Goal: Information Seeking & Learning: Learn about a topic

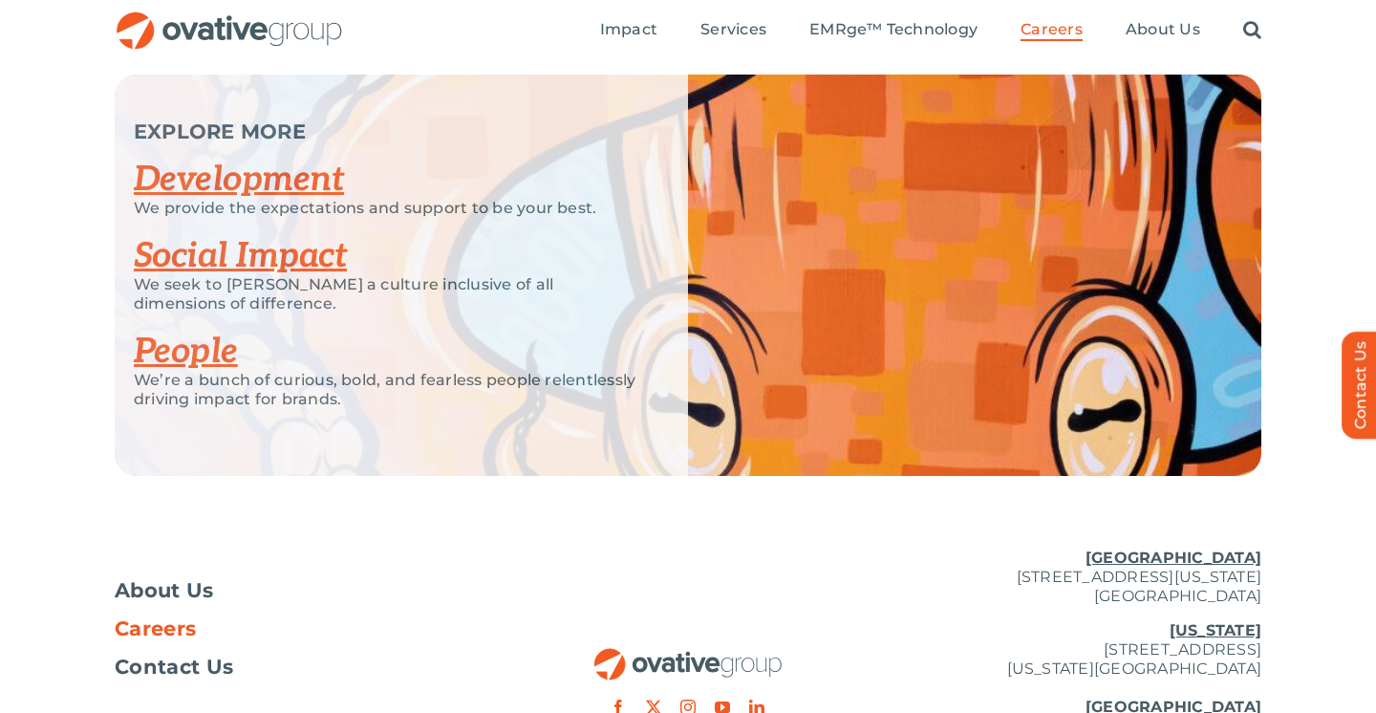
scroll to position [3722, 0]
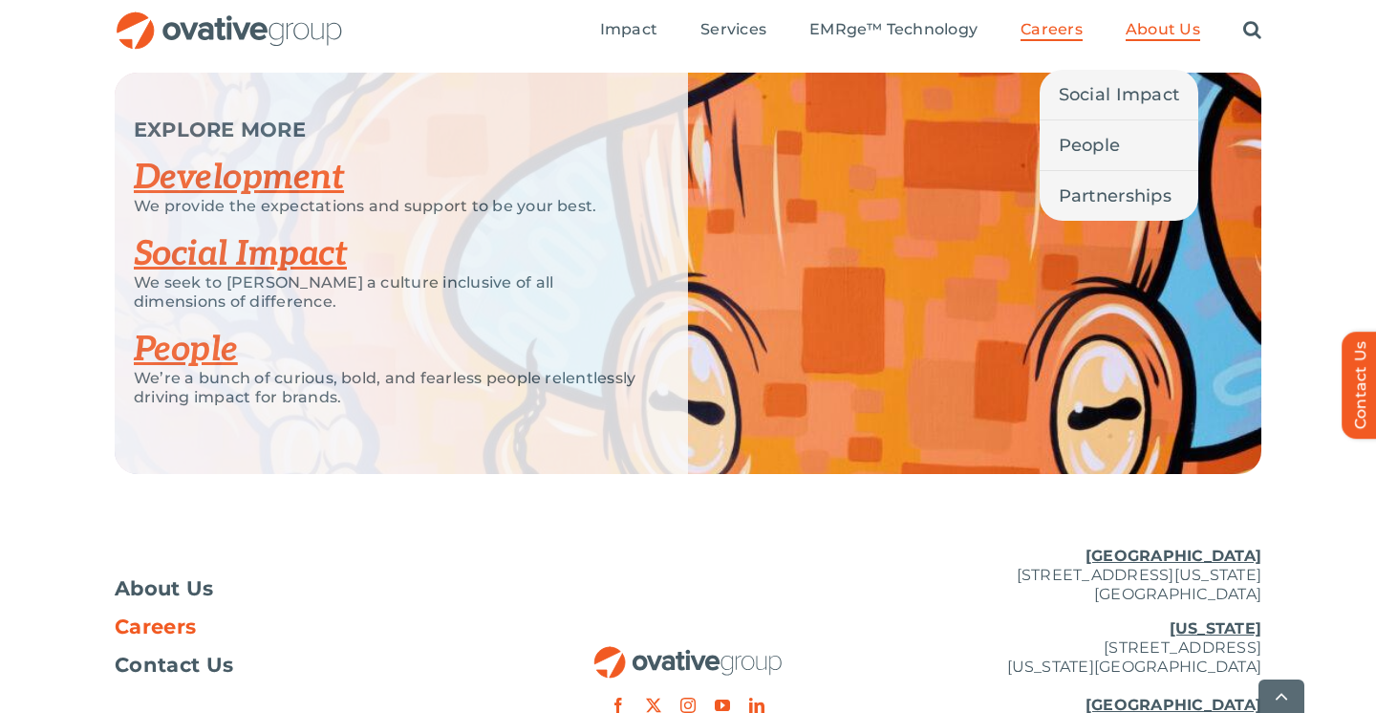
click at [1134, 31] on span "About Us" at bounding box center [1162, 29] width 75 height 19
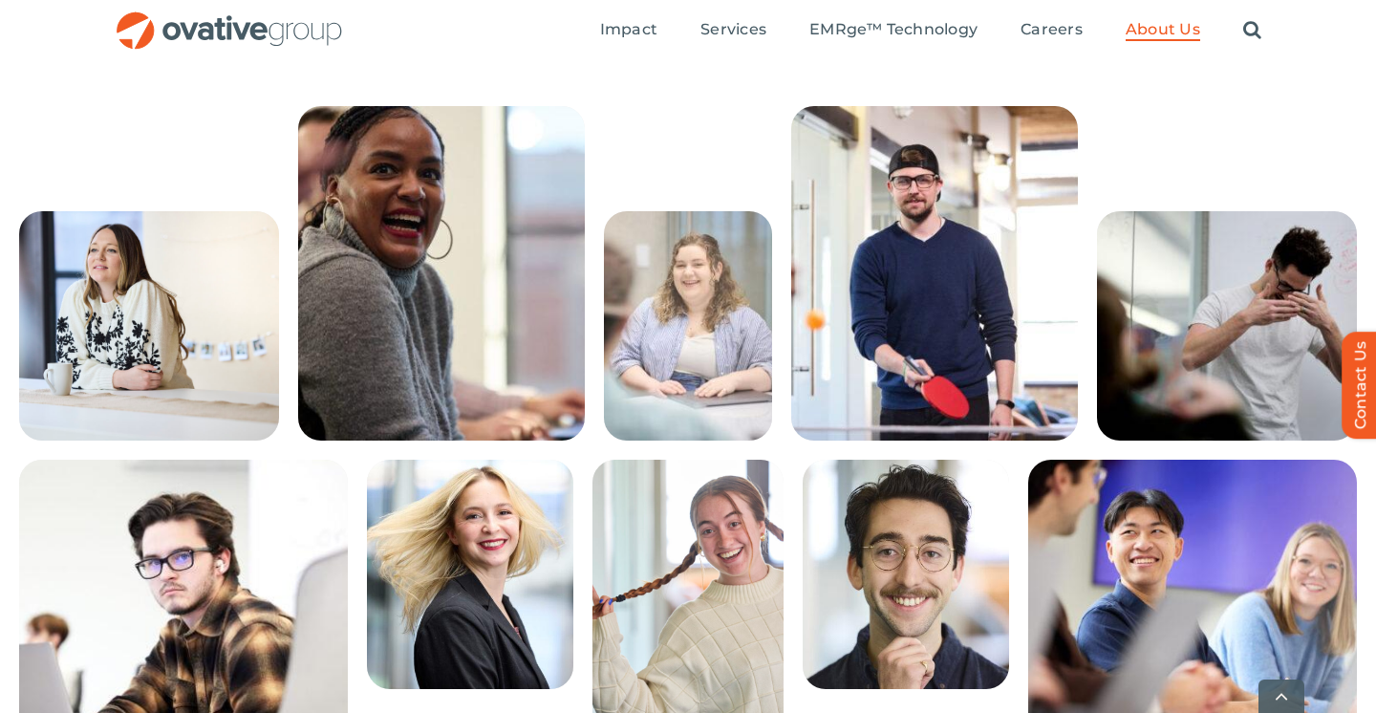
scroll to position [3362, 0]
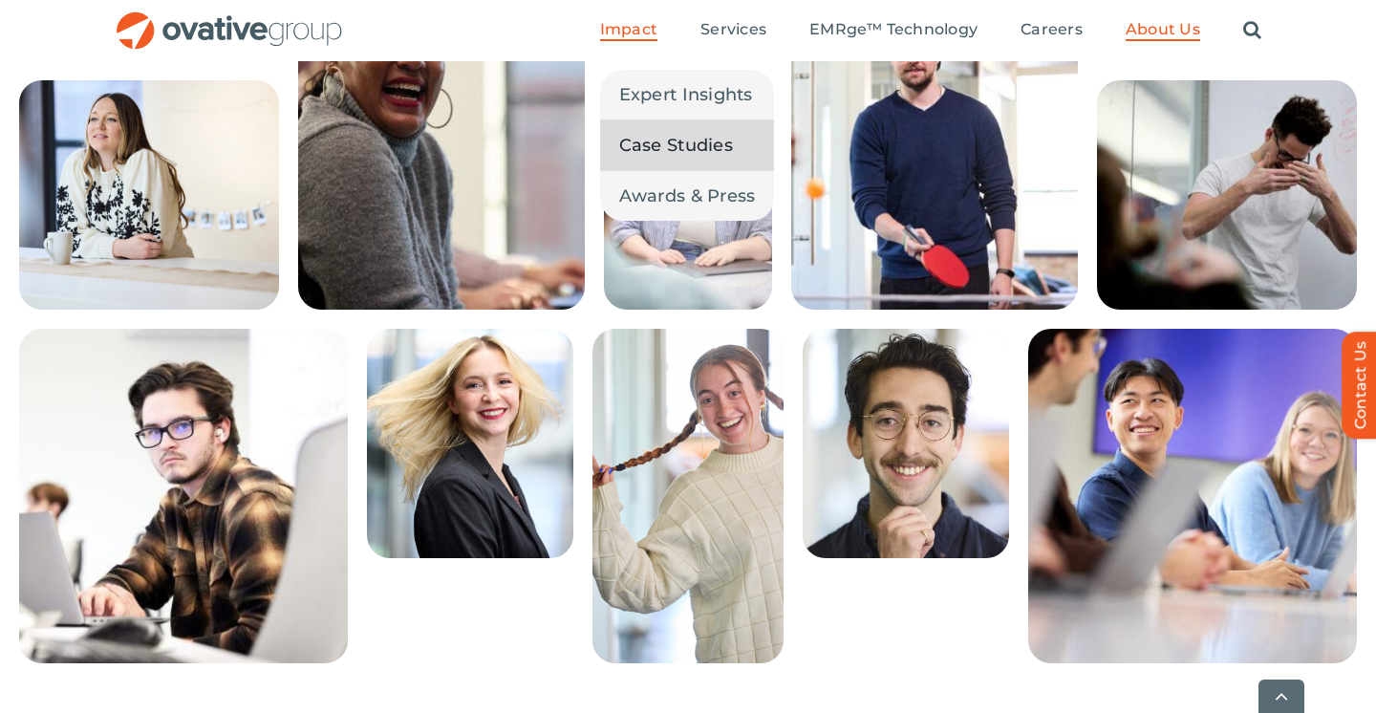
click at [686, 138] on span "Case Studies" at bounding box center [676, 145] width 114 height 27
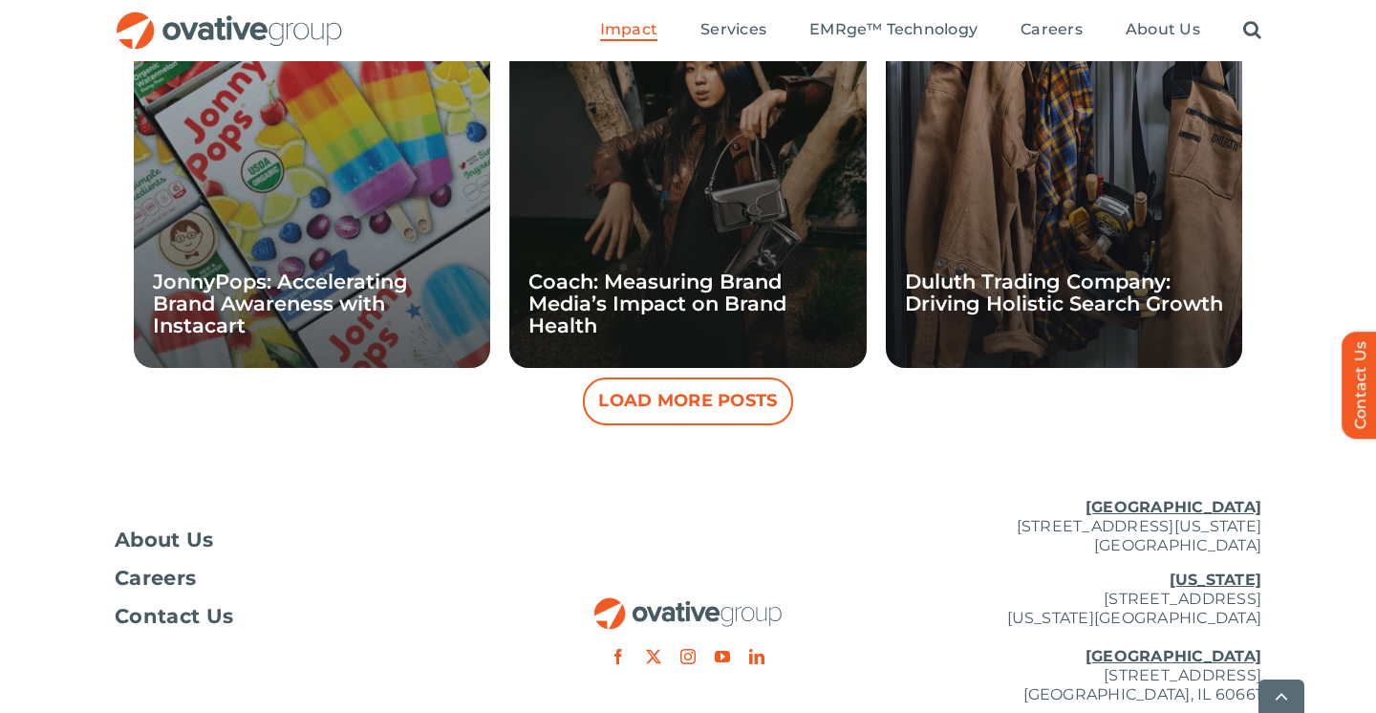
scroll to position [1934, 0]
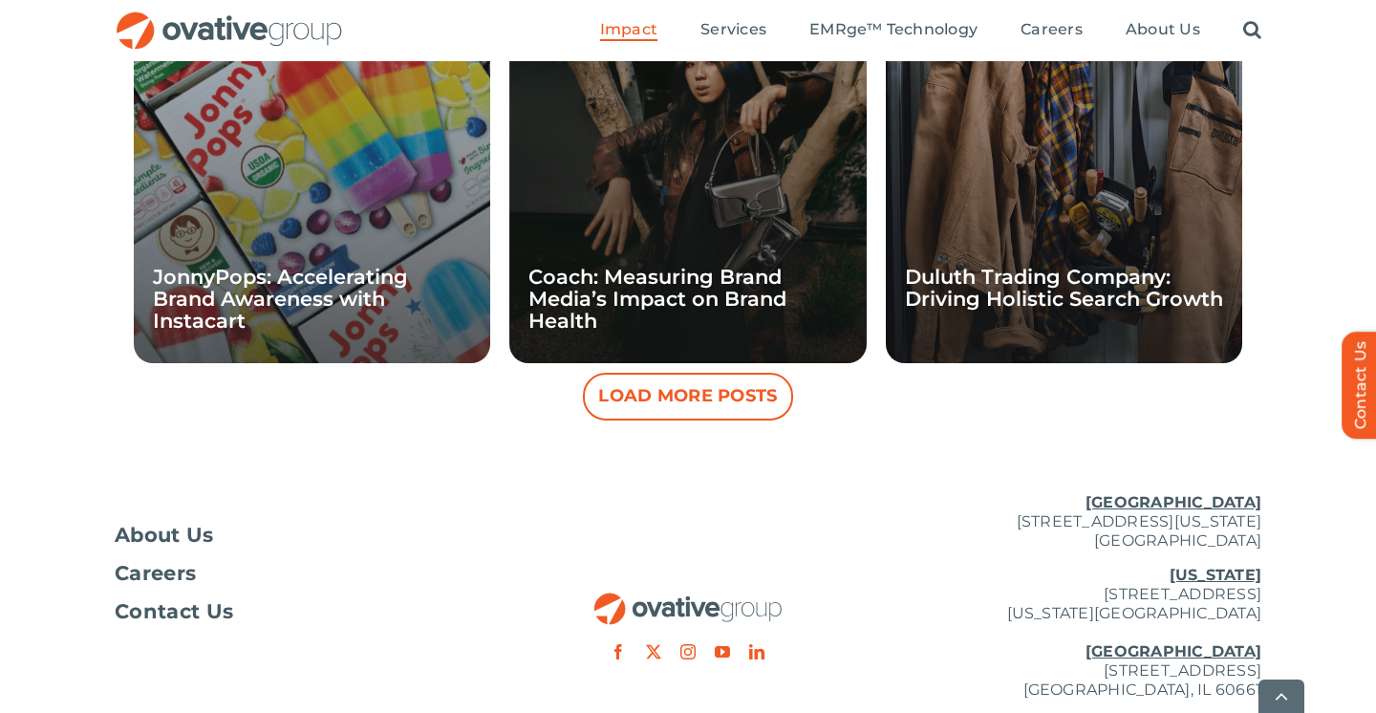
click at [676, 406] on button "Load More Posts" at bounding box center [688, 397] width 210 height 48
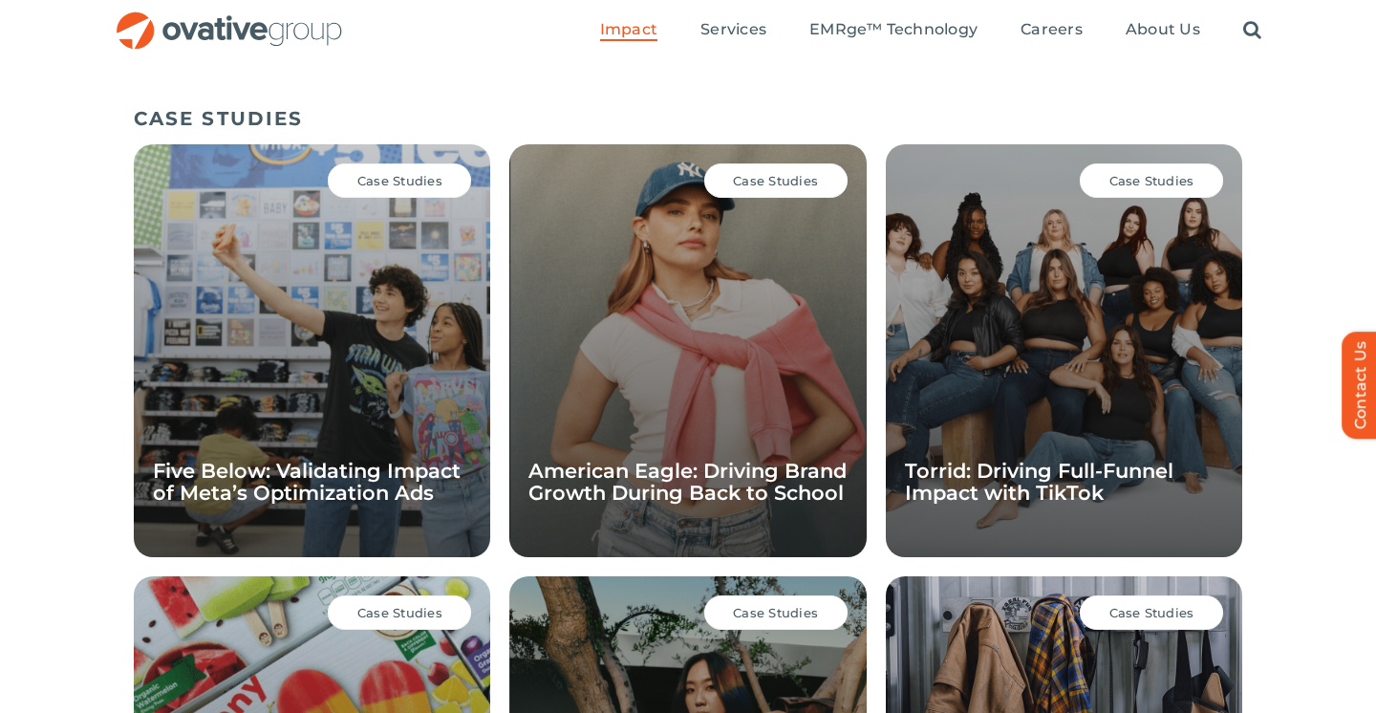
scroll to position [1226, 0]
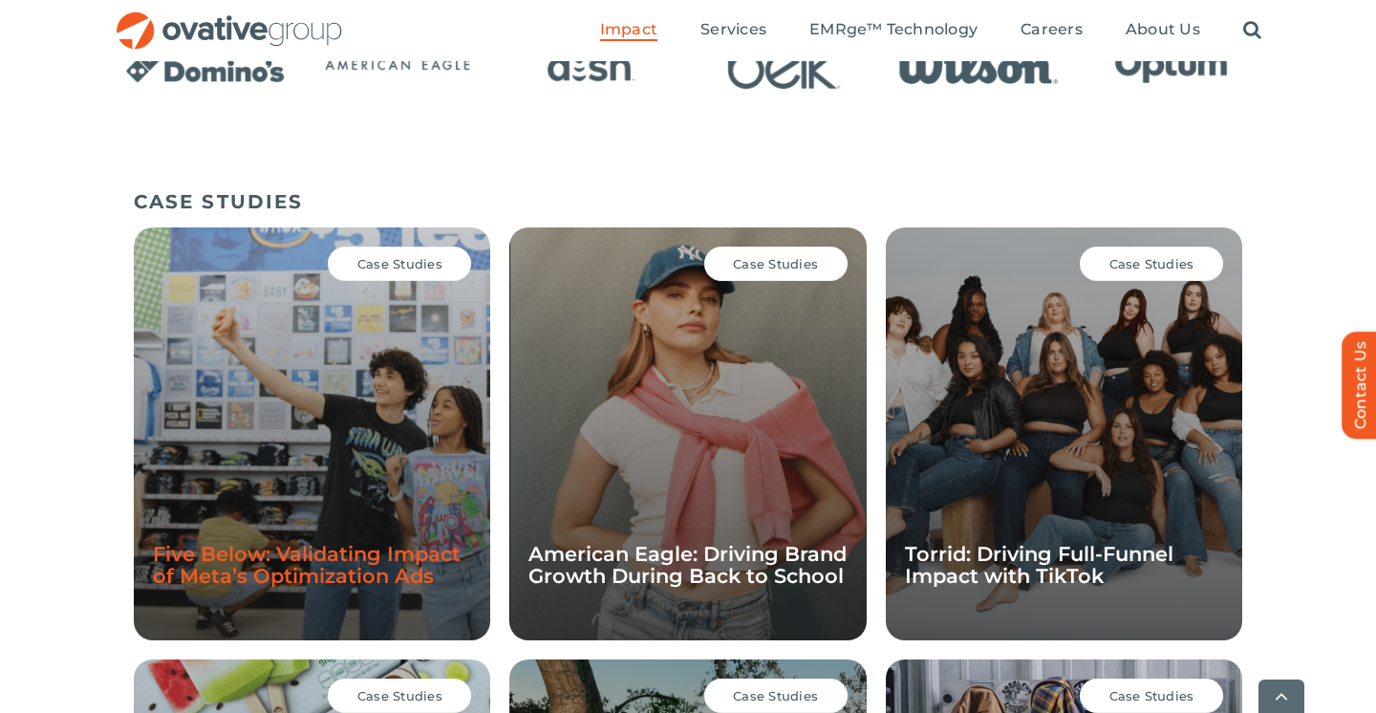
click at [415, 579] on link "Five Below: Validating Impact of Meta’s Optimization Ads" at bounding box center [307, 565] width 308 height 46
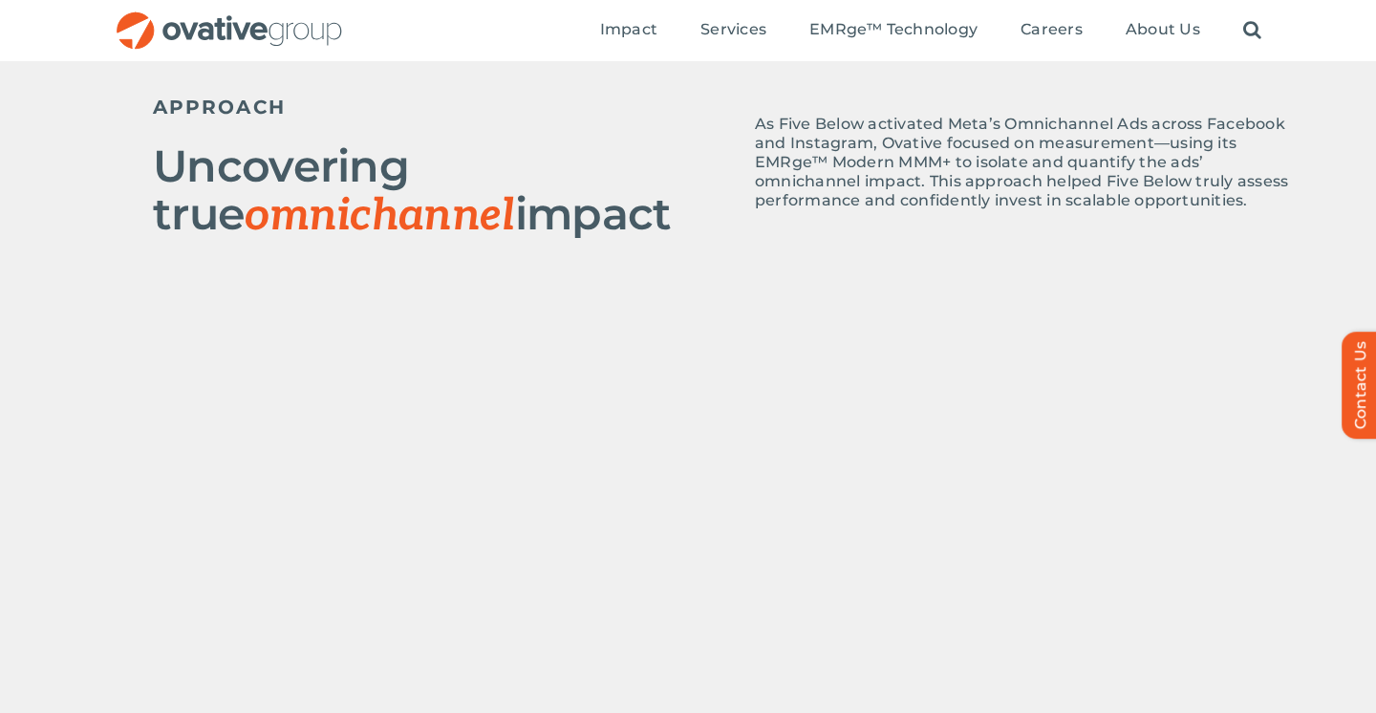
scroll to position [866, 0]
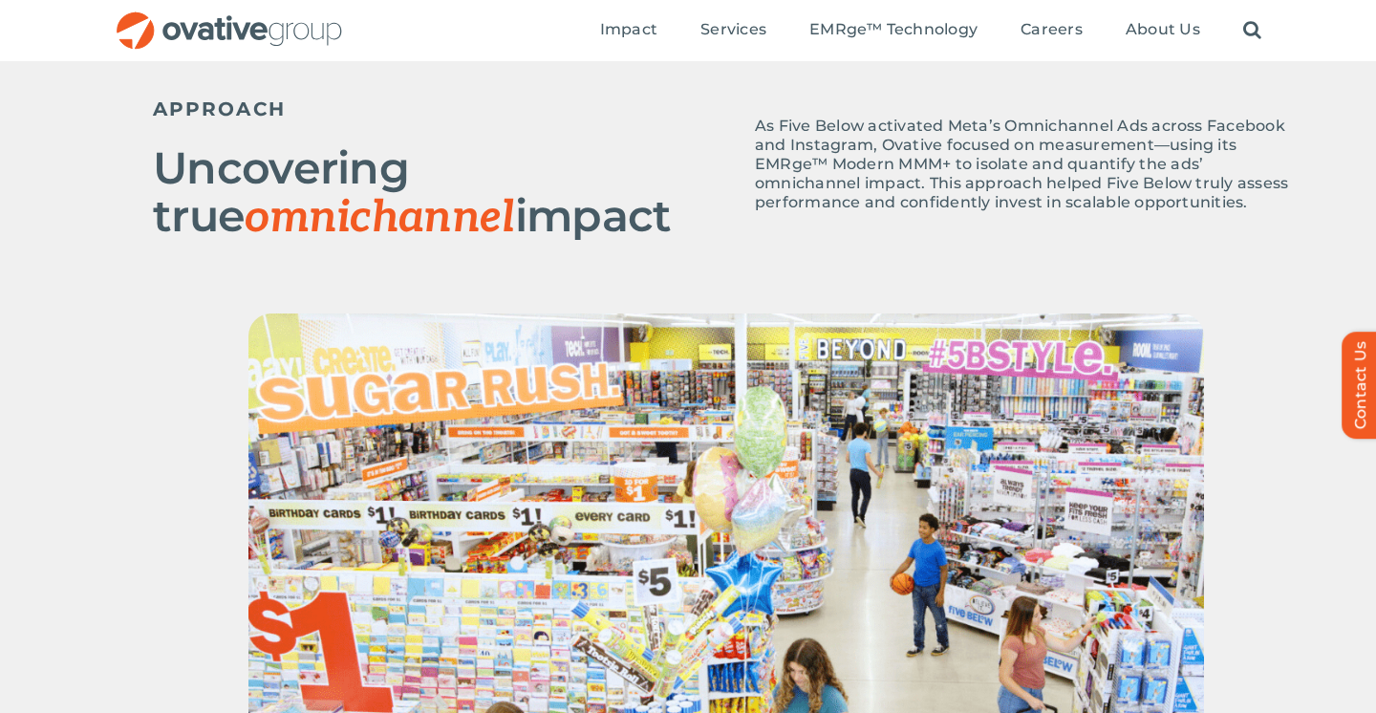
click at [1024, 122] on p "As Five Below activated Meta’s Omnichannel Ads across Facebook and Instagram, O…" at bounding box center [1027, 165] width 544 height 96
click at [825, 298] on div "APPROACH Uncovering true omnichannel impact As Five Below activated Meta’s Omni…" at bounding box center [726, 186] width 1146 height 254
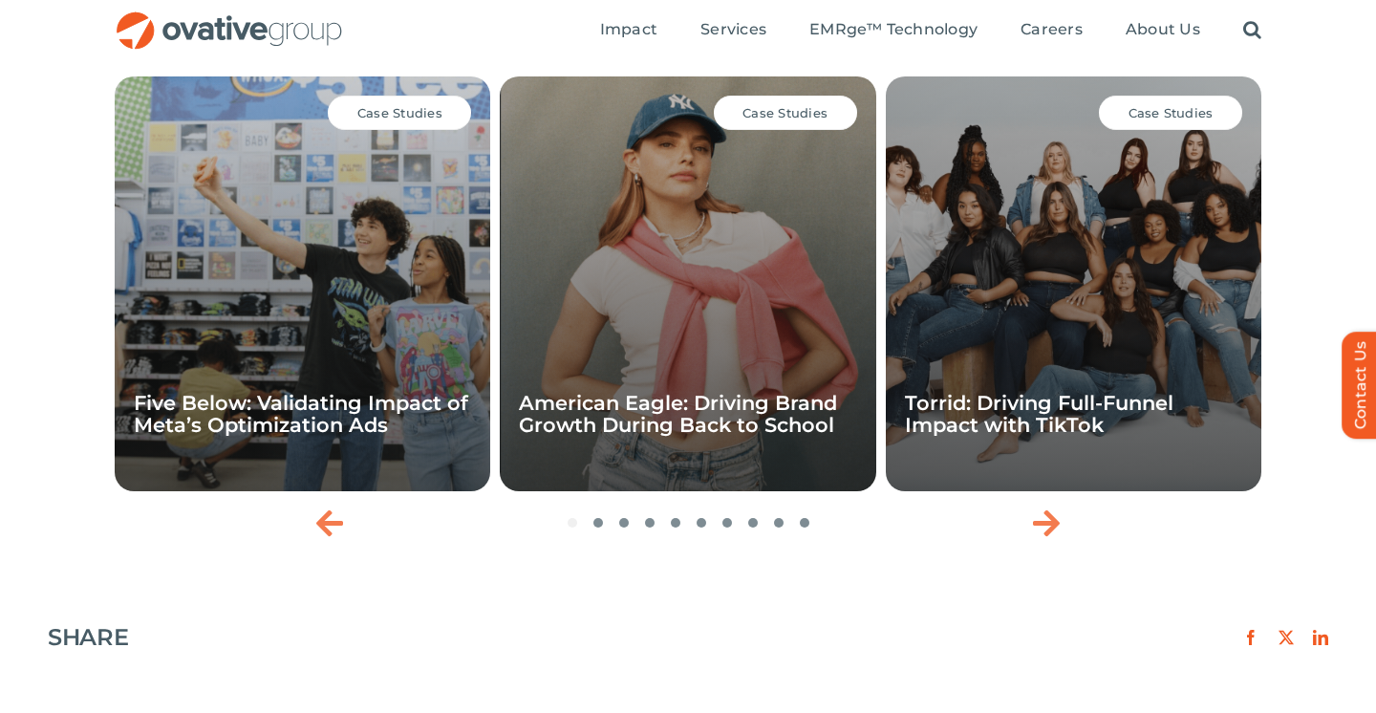
scroll to position [2583, 0]
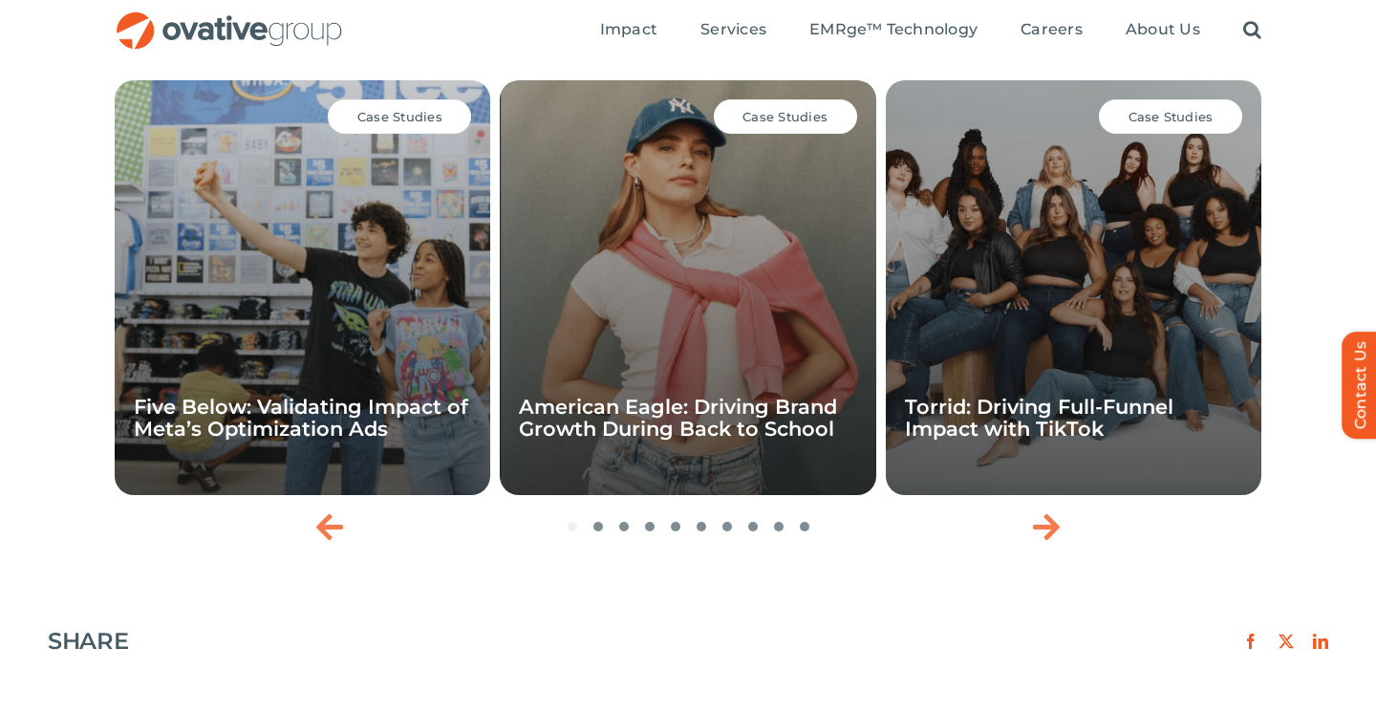
click at [733, 301] on div "Case Studies American Eagle: Driving Brand Growth During Back to School" at bounding box center [687, 287] width 375 height 415
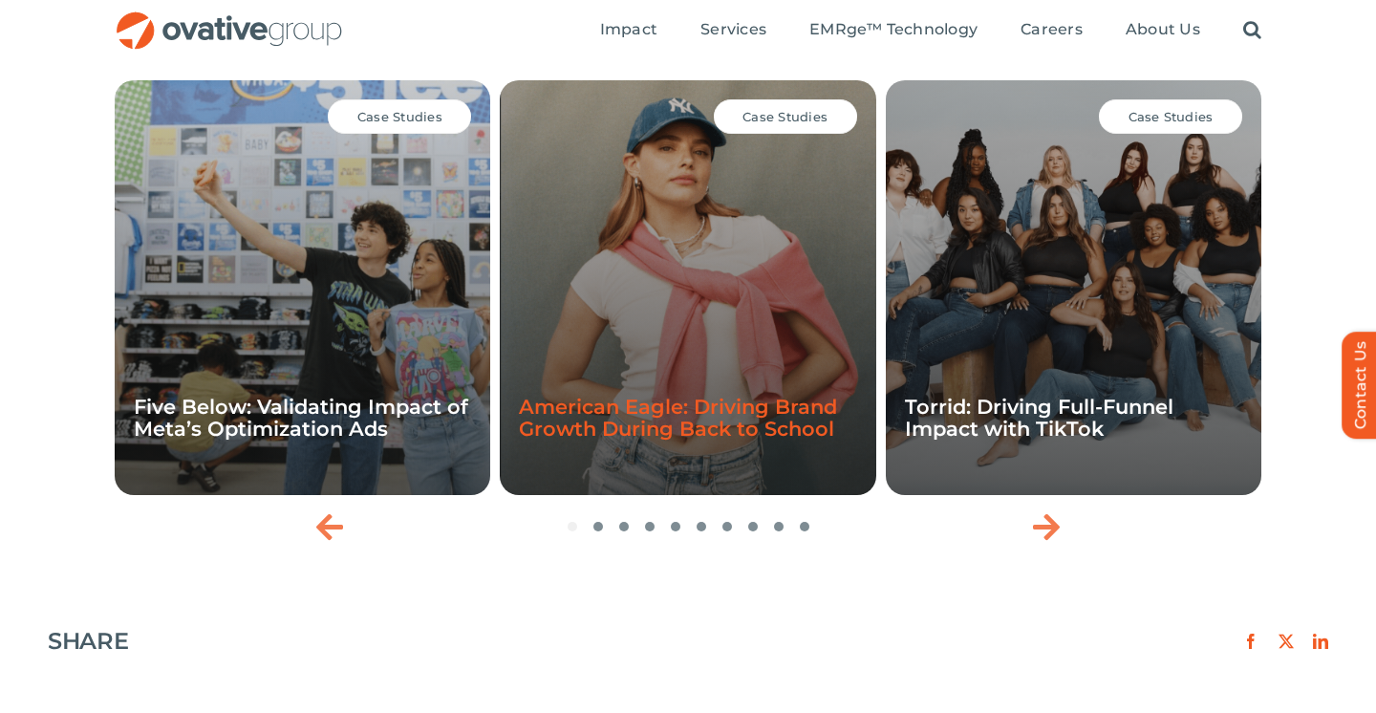
click at [656, 420] on link "American Eagle: Driving Brand Growth During Back to School" at bounding box center [678, 418] width 318 height 46
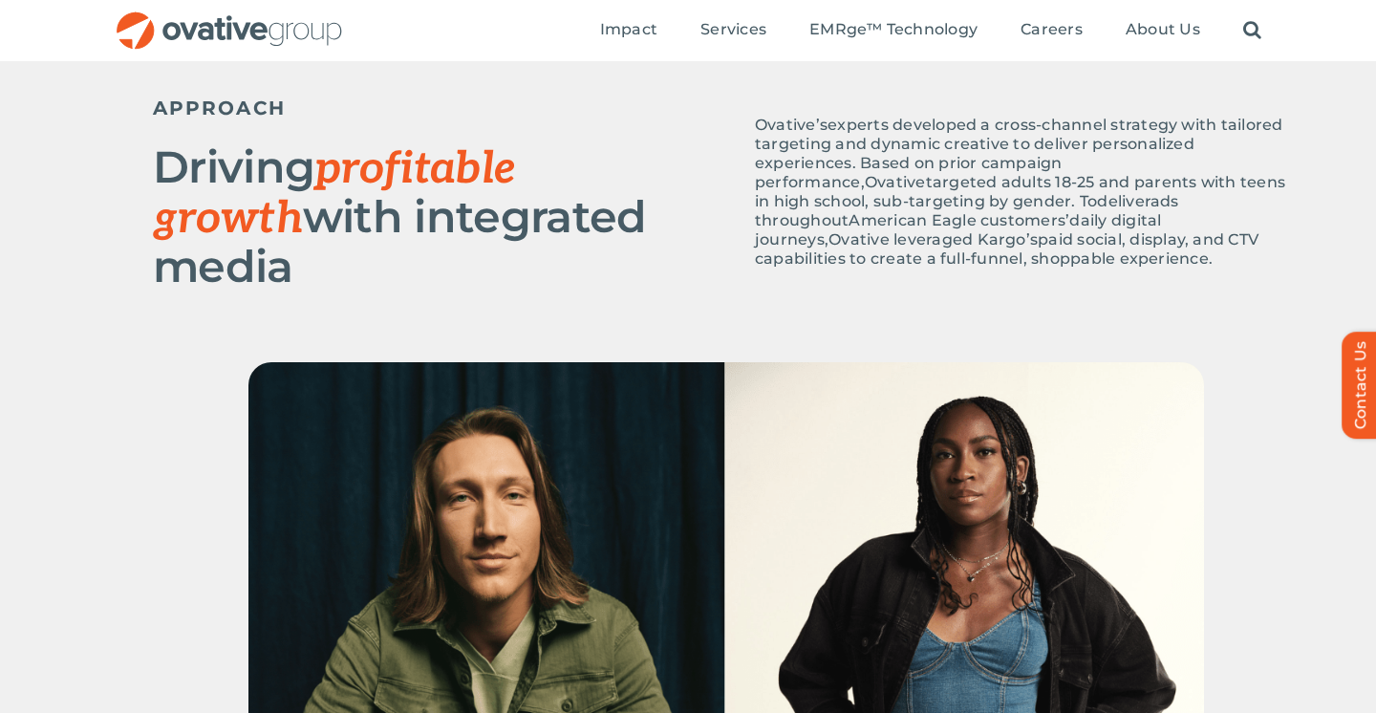
scroll to position [865, 0]
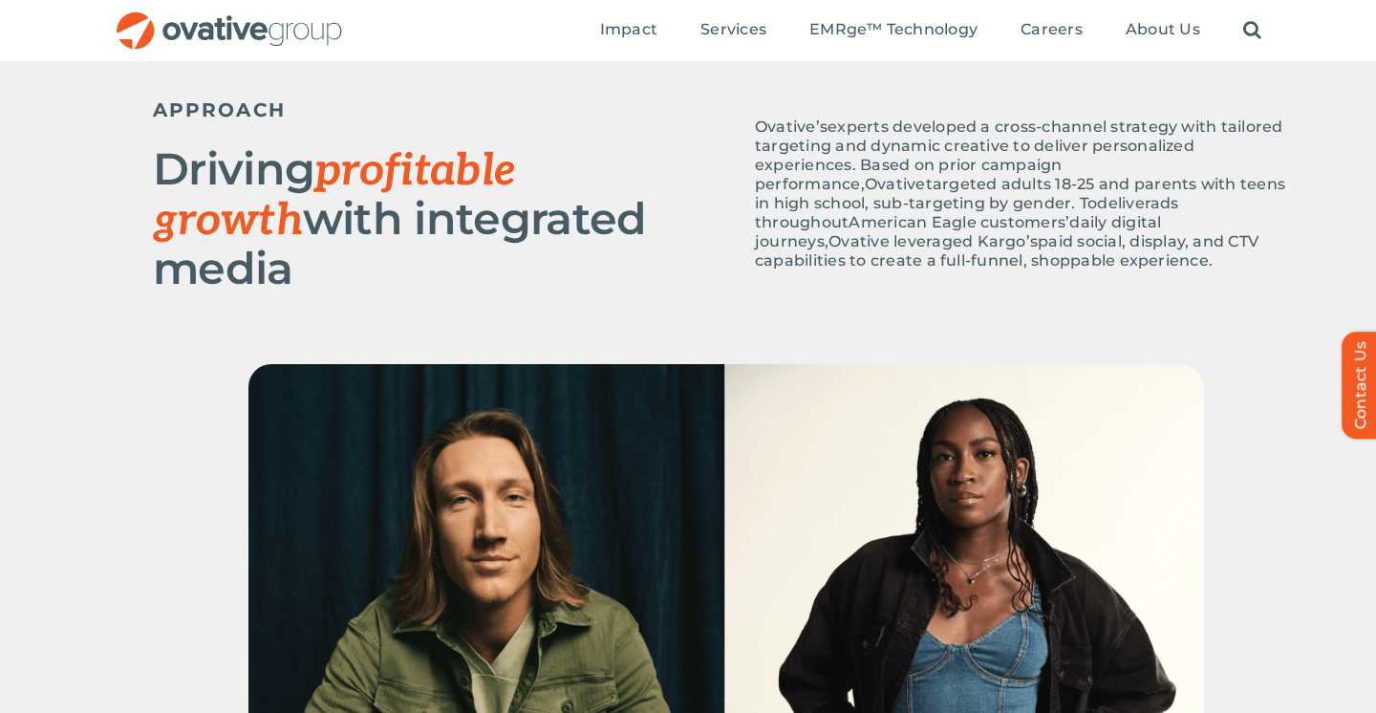
click at [1014, 232] on span "leveraged Kargo’s" at bounding box center [965, 241] width 144 height 18
drag, startPoint x: 981, startPoint y: 219, endPoint x: 1022, endPoint y: 222, distance: 41.2
click at [1022, 232] on span "leveraged Kargo’s" at bounding box center [965, 241] width 144 height 18
copy span "Kargo"
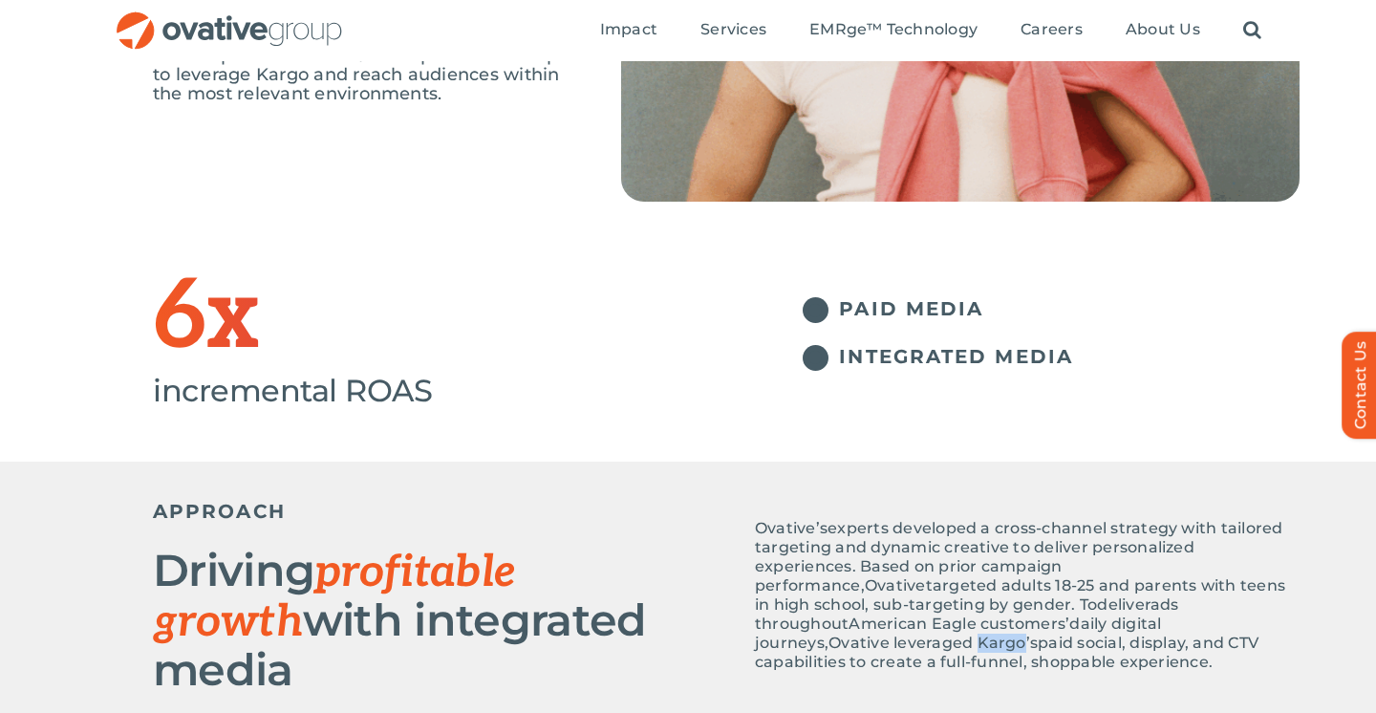
scroll to position [383, 0]
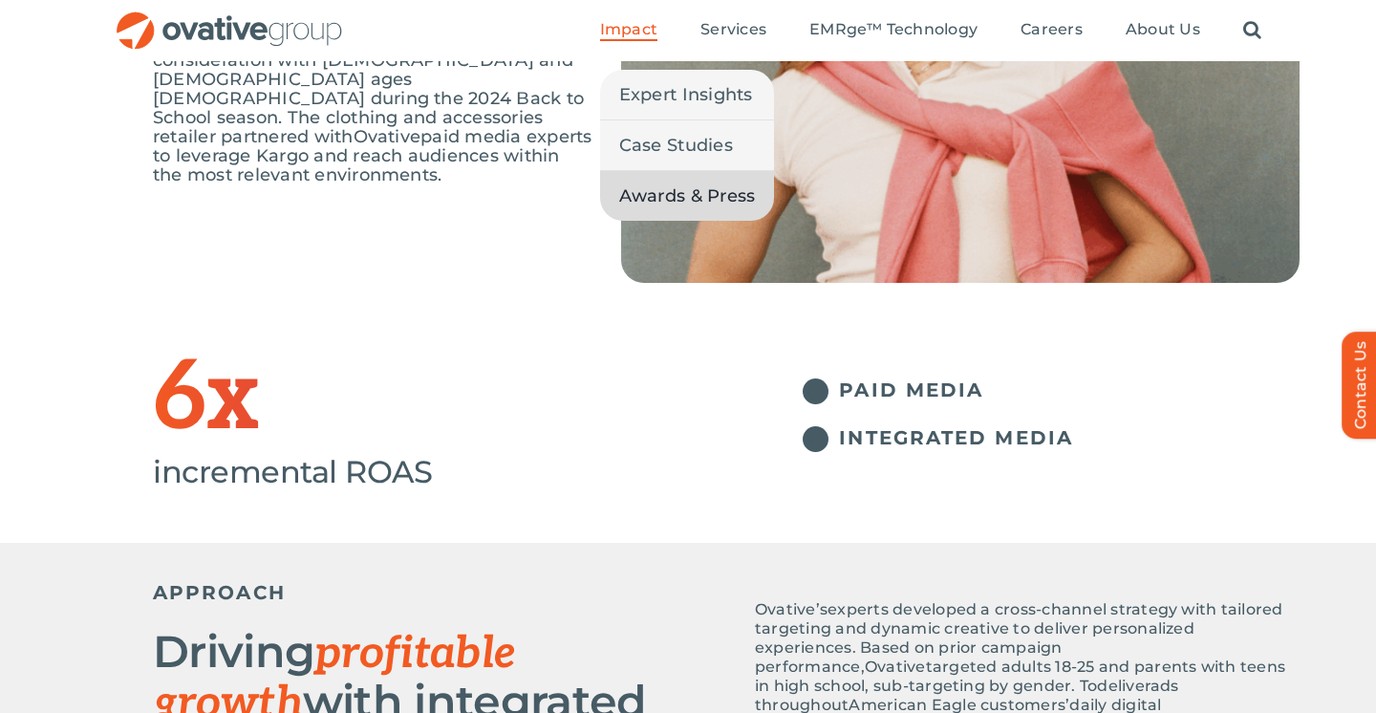
click at [676, 200] on span "Awards & Press" at bounding box center [687, 195] width 137 height 27
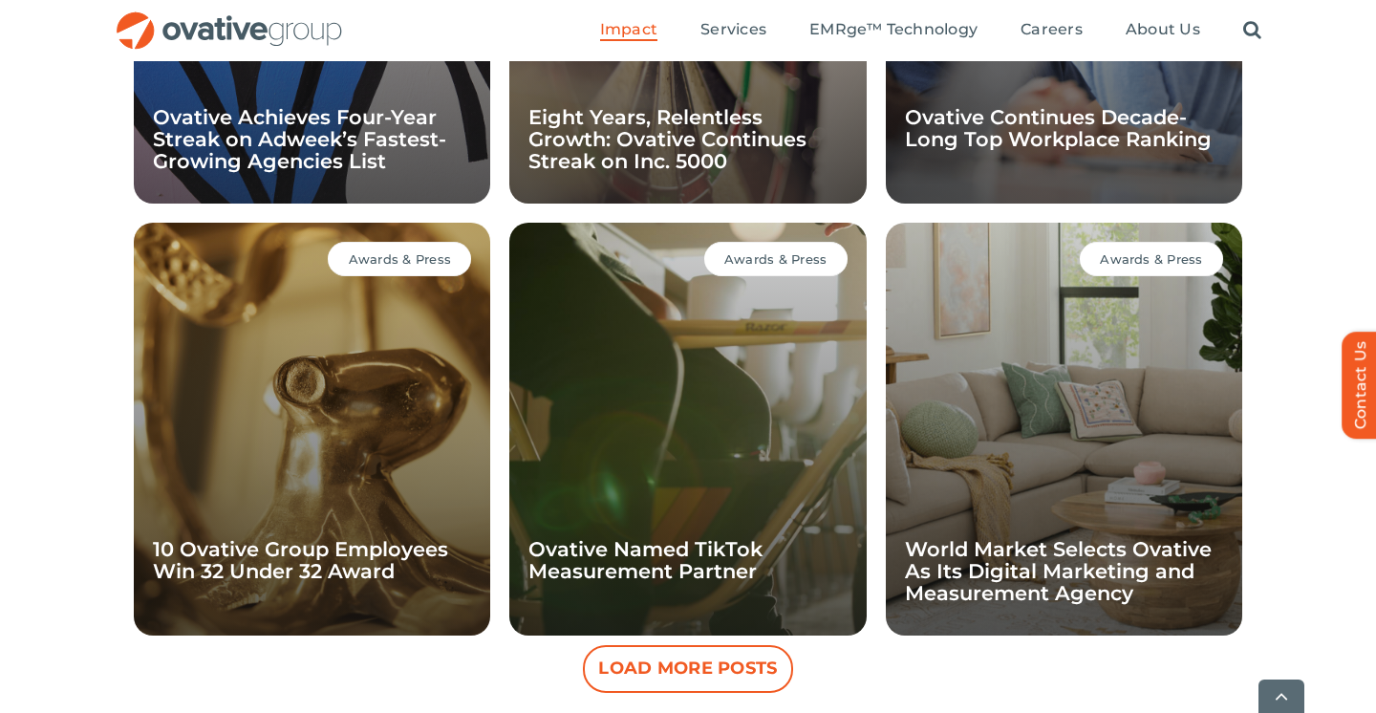
scroll to position [1664, 0]
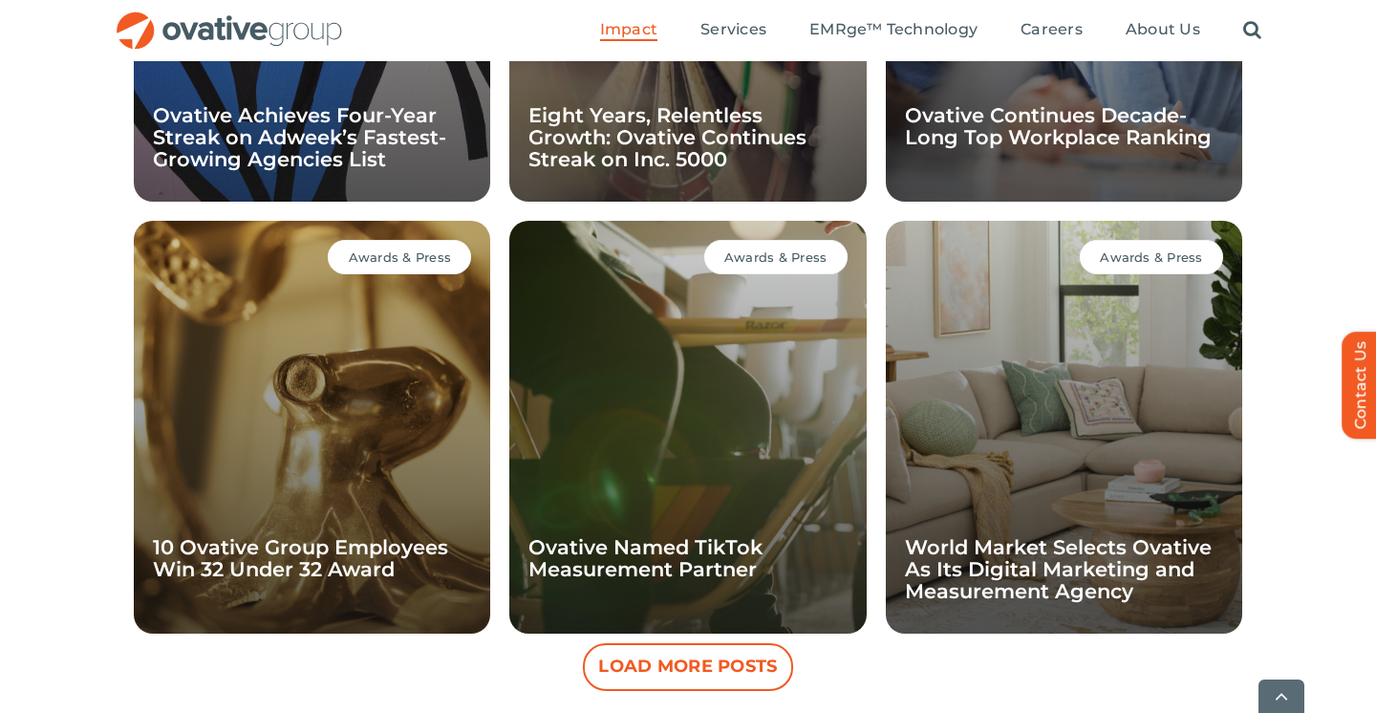
click at [366, 474] on div "Awards & Press 10 Ovative Group Employees Win 32 Under 32 Award" at bounding box center [312, 427] width 356 height 413
click at [296, 415] on div "Awards & Press 10 Ovative Group Employees Win 32 Under 32 Award" at bounding box center [312, 427] width 356 height 413
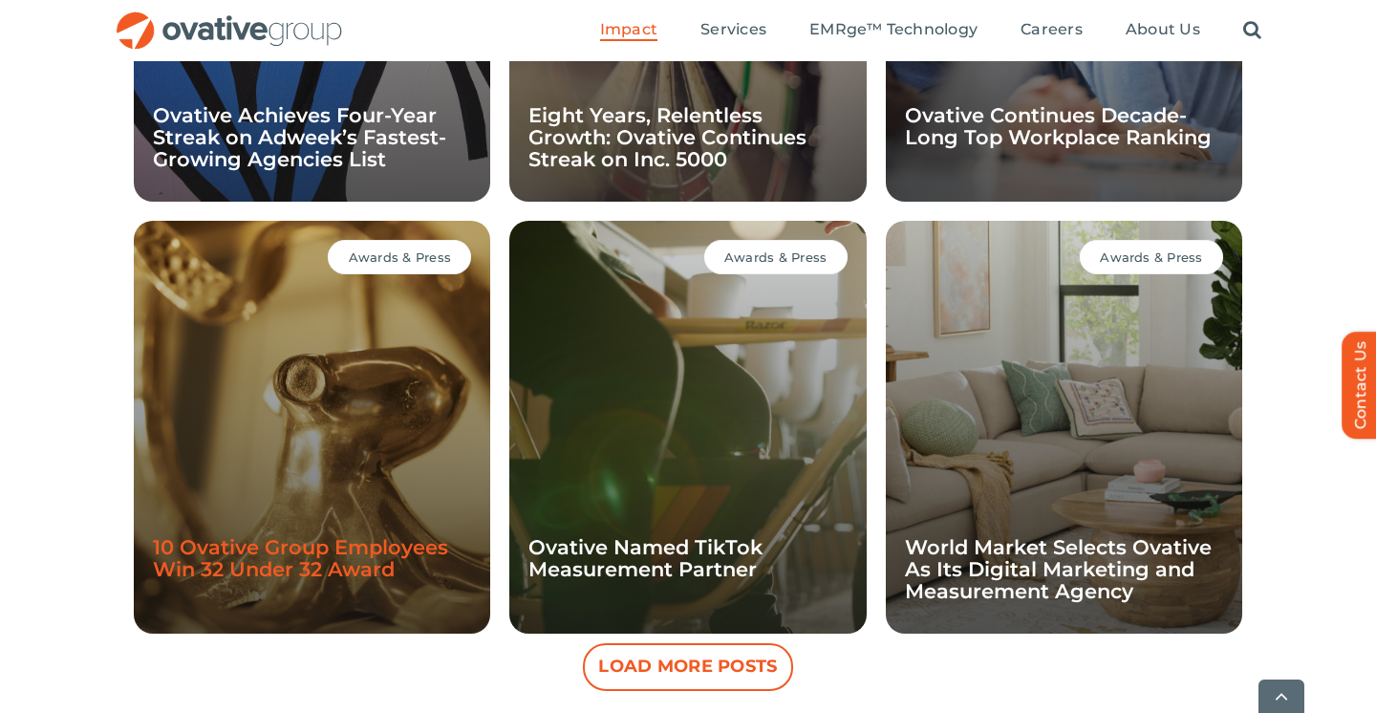
click at [255, 543] on link "10 Ovative Group Employees Win 32 Under 32 Award" at bounding box center [300, 558] width 295 height 46
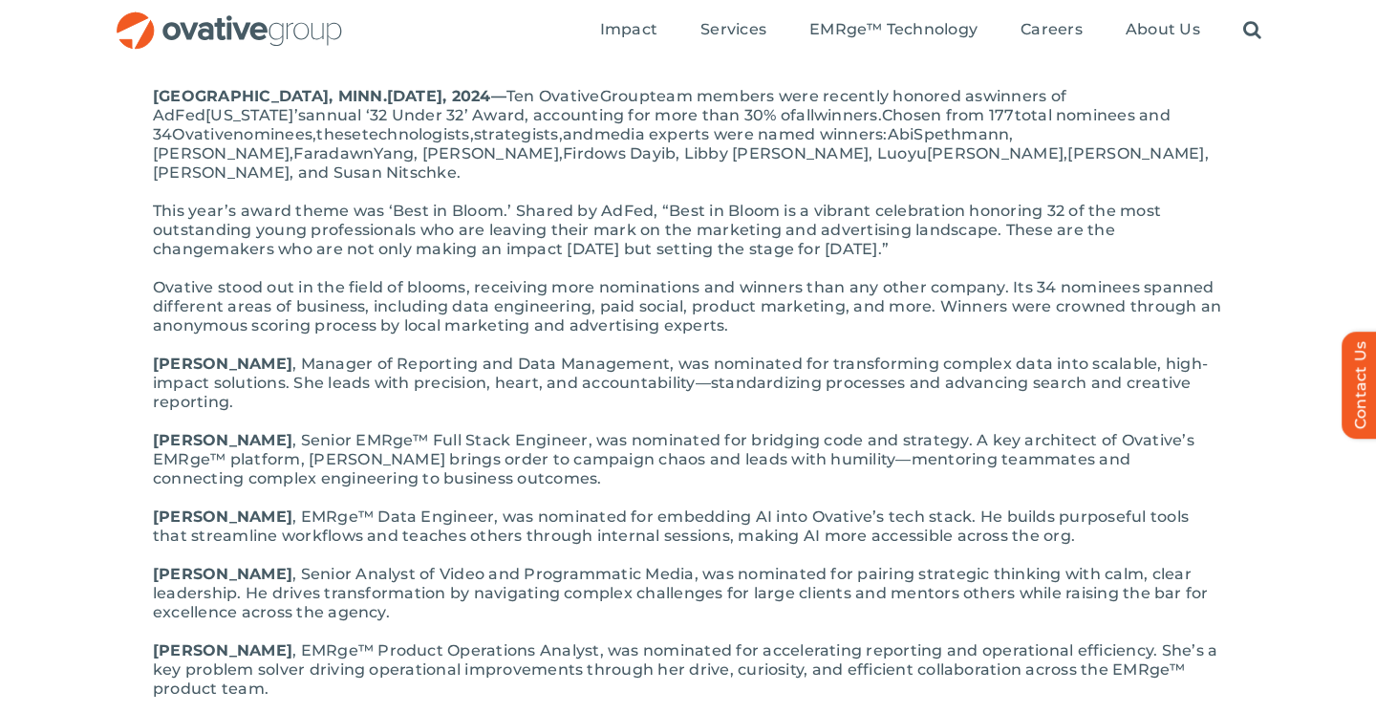
scroll to position [426, 0]
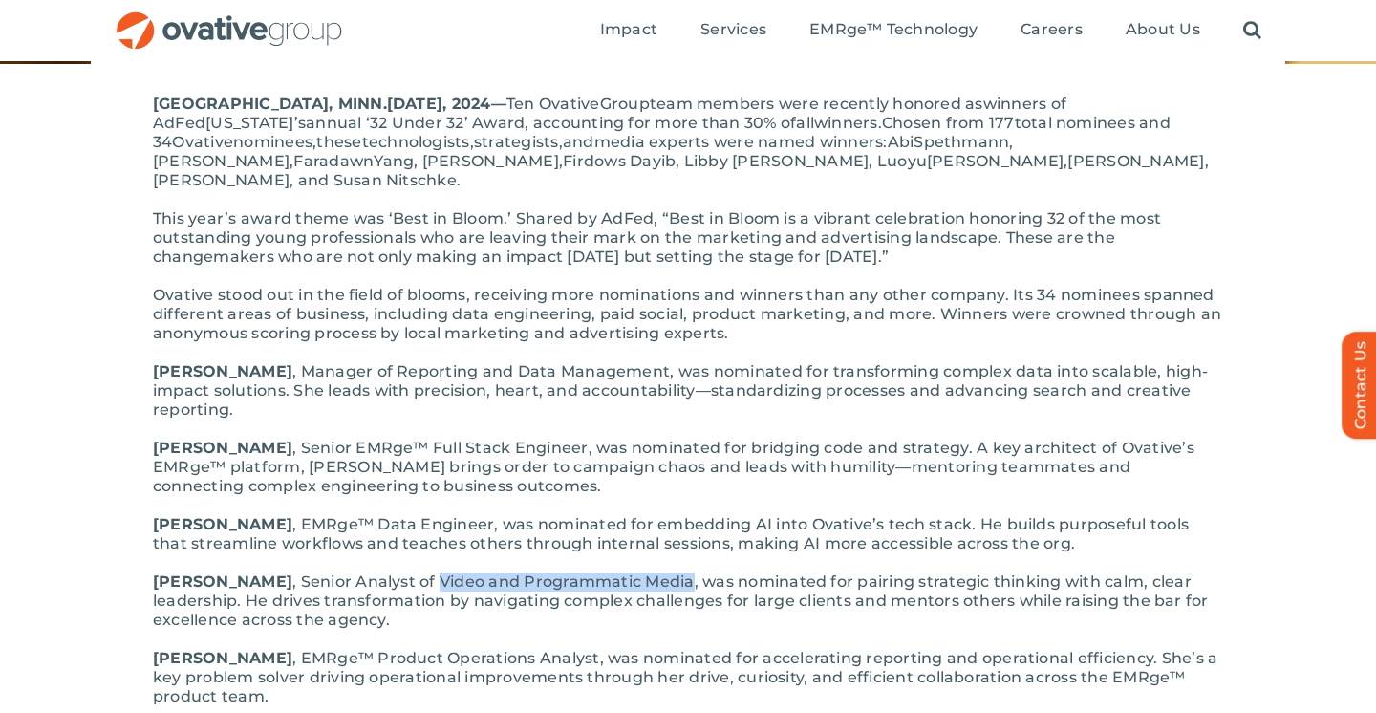
drag, startPoint x: 379, startPoint y: 511, endPoint x: 630, endPoint y: 515, distance: 251.3
click at [630, 572] on span ", Senior Analyst of Video and Programmatic Media, was nominated for pairing str…" at bounding box center [681, 600] width 1056 height 56
copy span "Video and Programmatic Media"
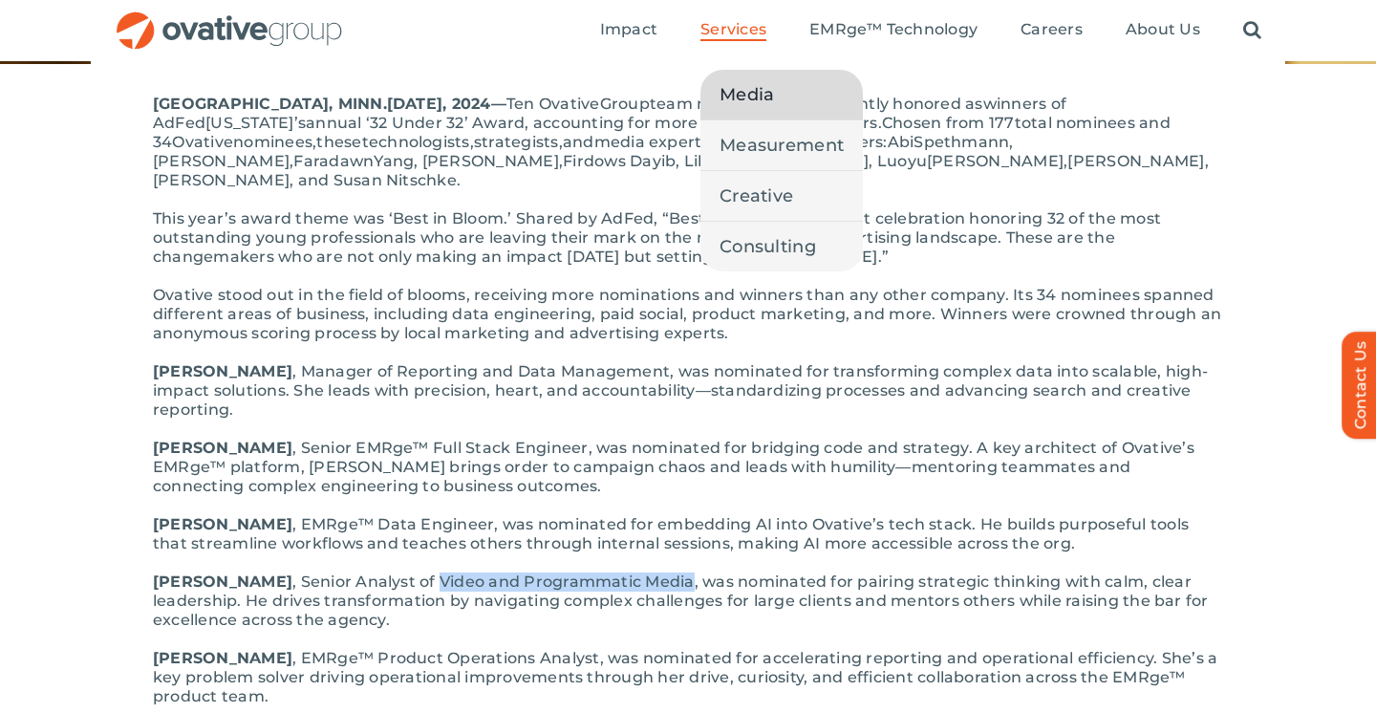
click at [751, 100] on span "Media" at bounding box center [746, 94] width 54 height 27
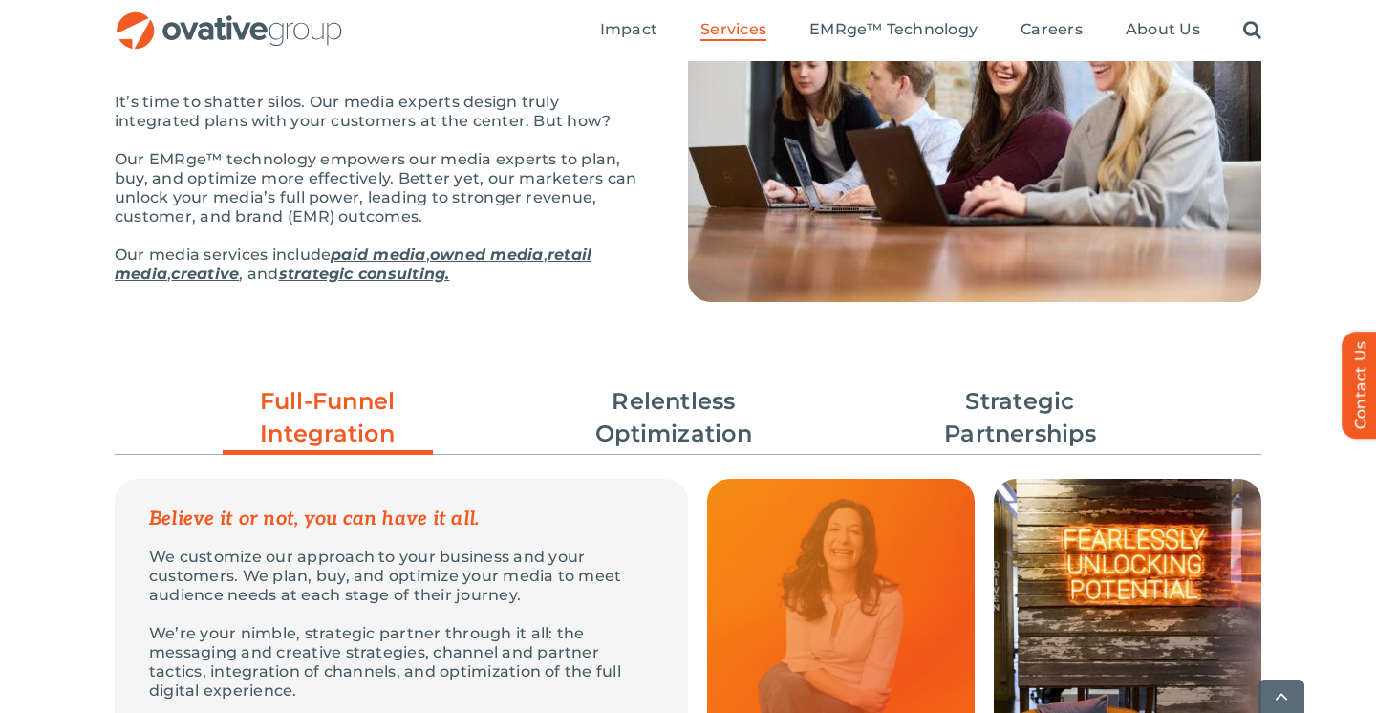
scroll to position [278, 0]
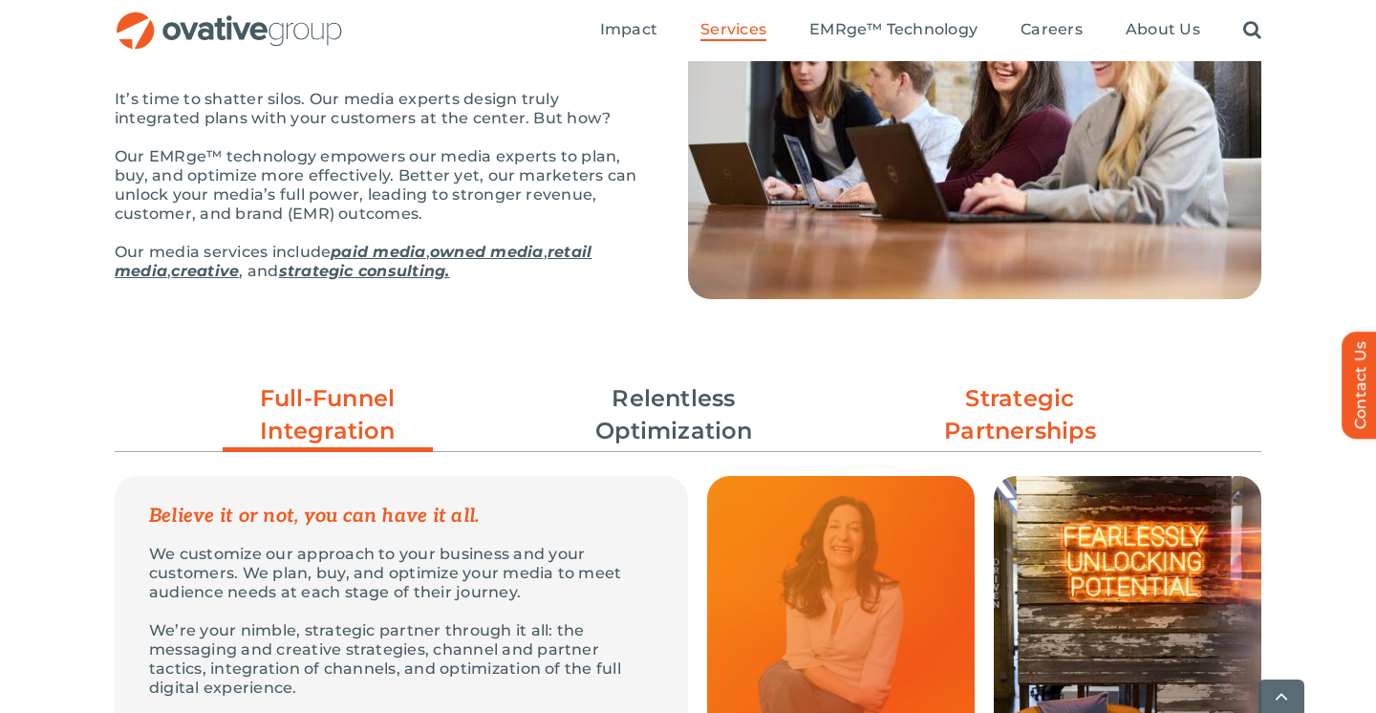
click at [1031, 431] on link "Strategic Partnerships" at bounding box center [1020, 414] width 210 height 65
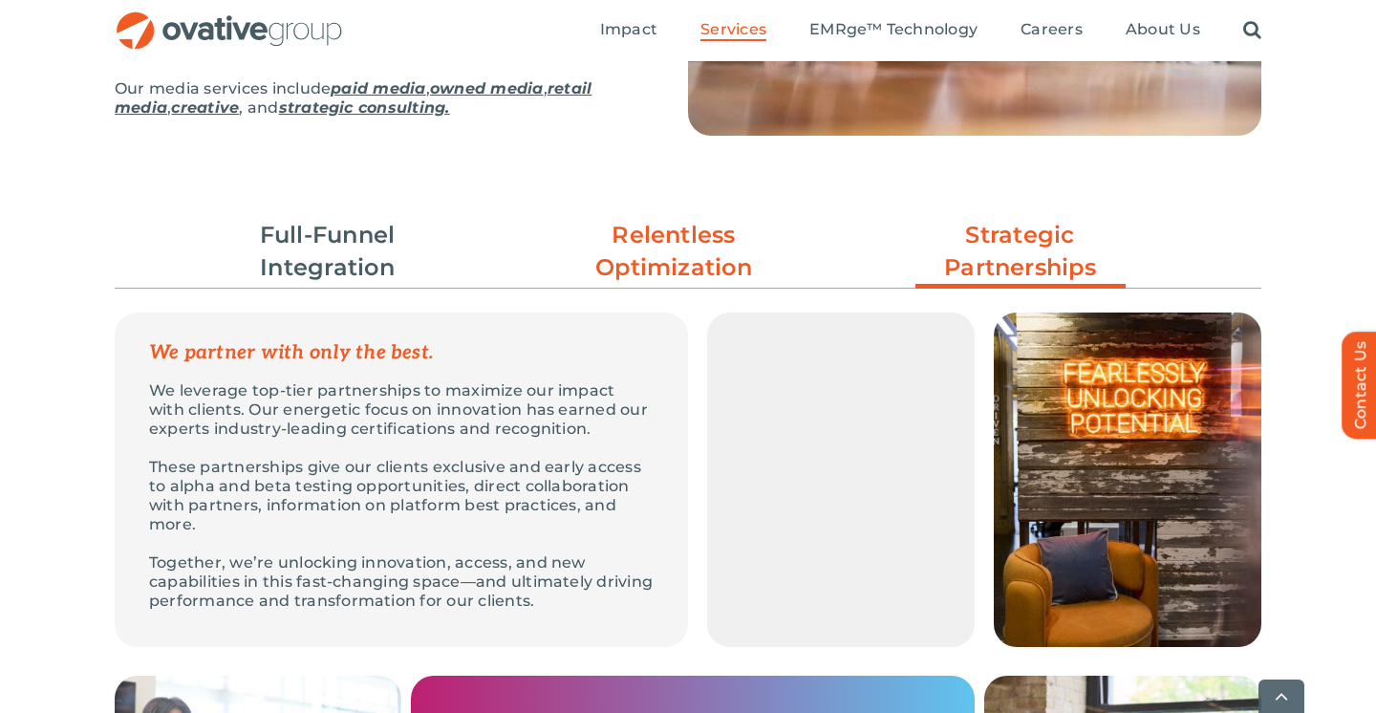
scroll to position [482, 0]
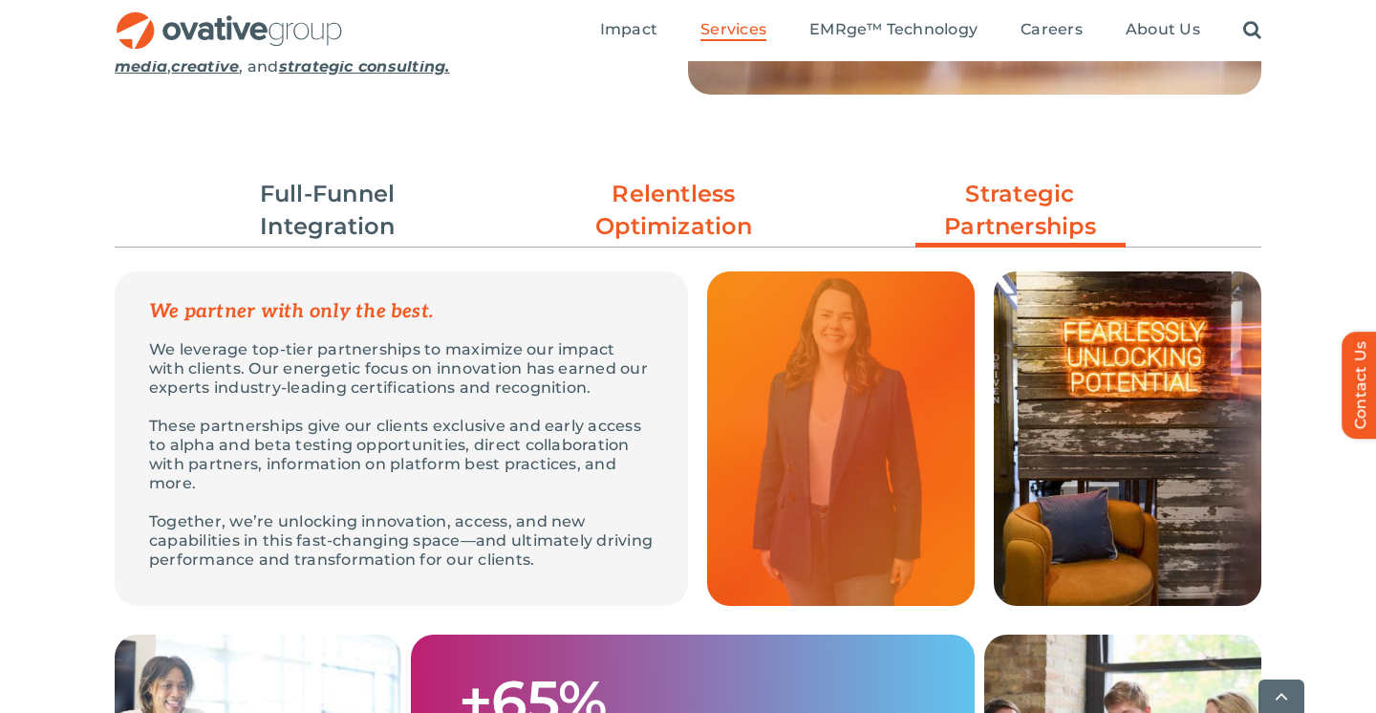
click at [637, 203] on link "Relentless Optimization" at bounding box center [673, 210] width 210 height 65
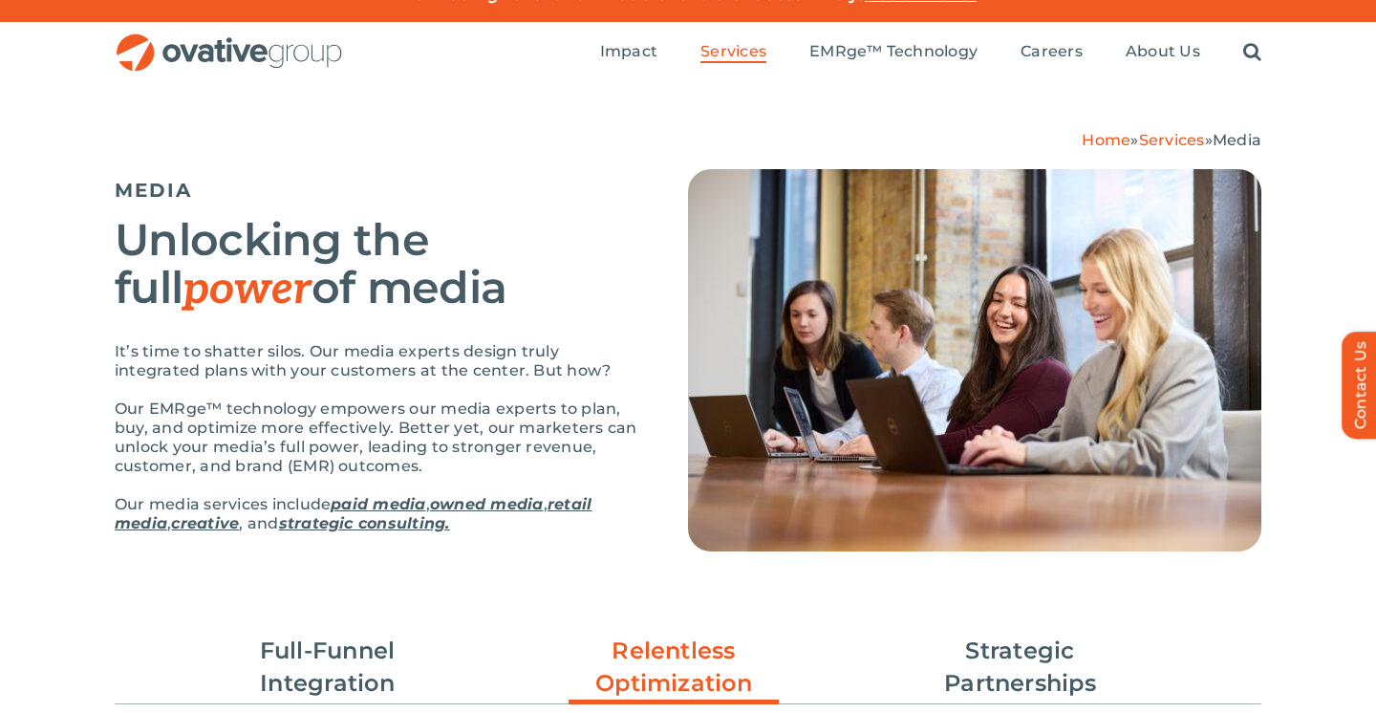
scroll to position [28, 0]
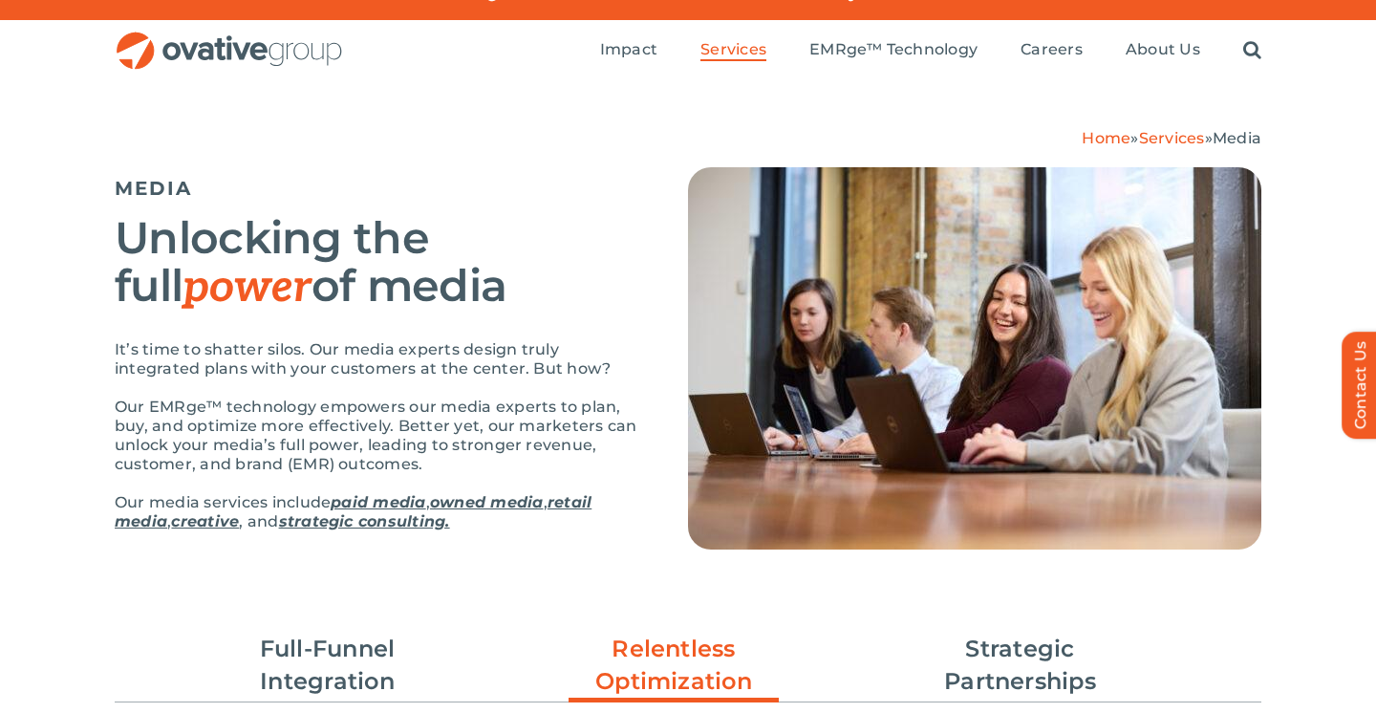
click at [361, 522] on link "strategic consulting." at bounding box center [364, 521] width 171 height 18
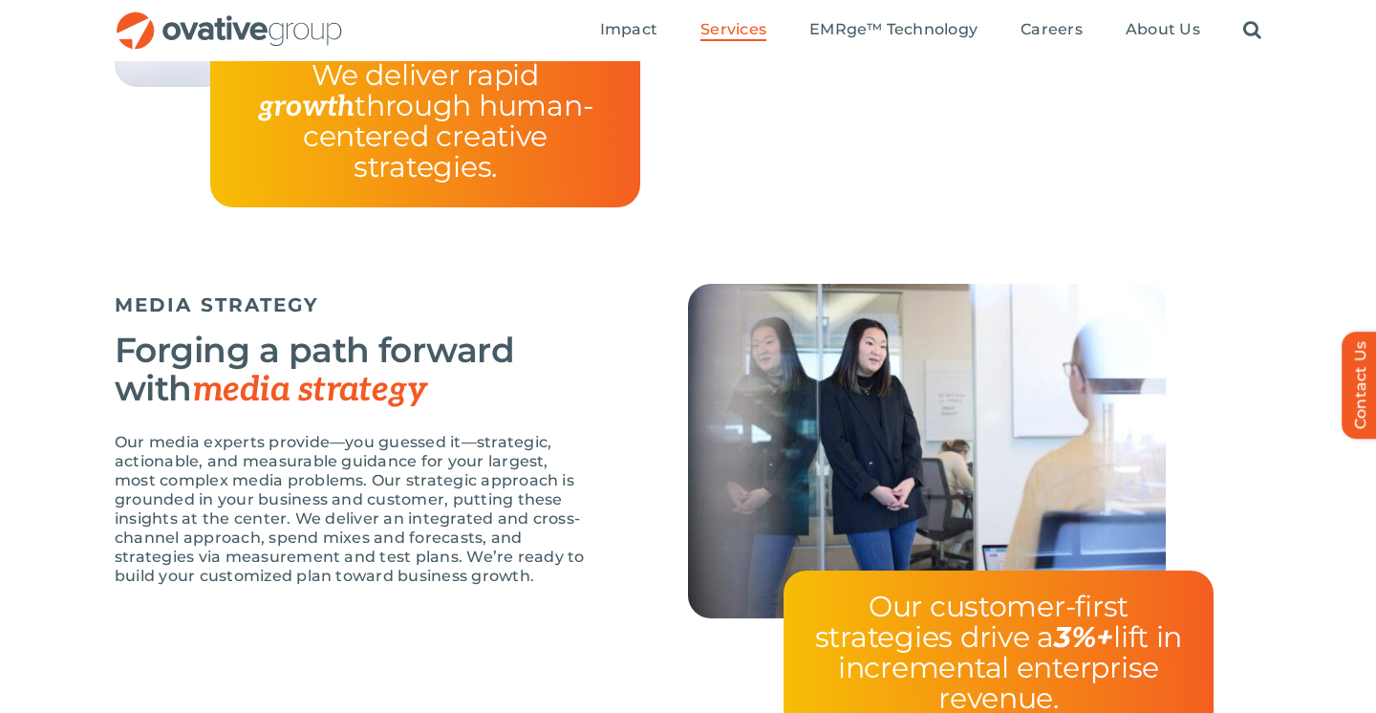
scroll to position [3406, 0]
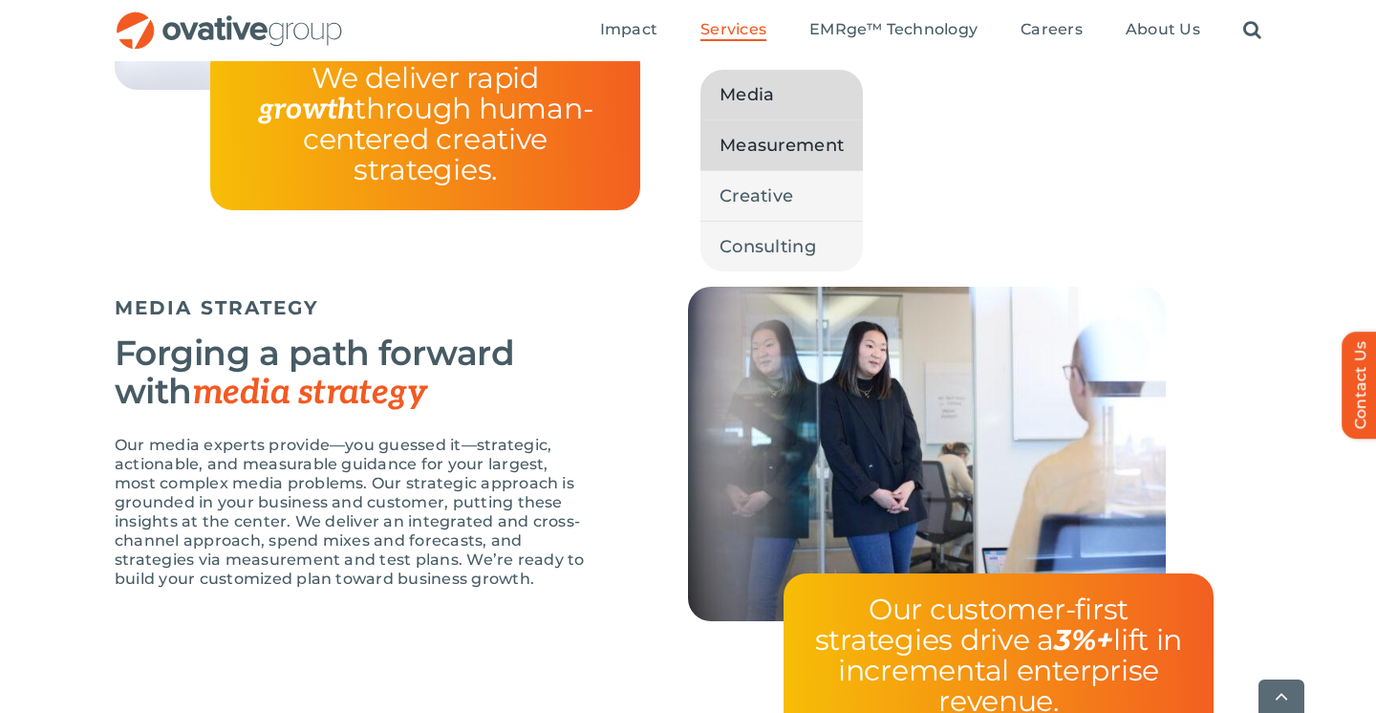
click at [756, 149] on span "Measurement" at bounding box center [781, 145] width 124 height 27
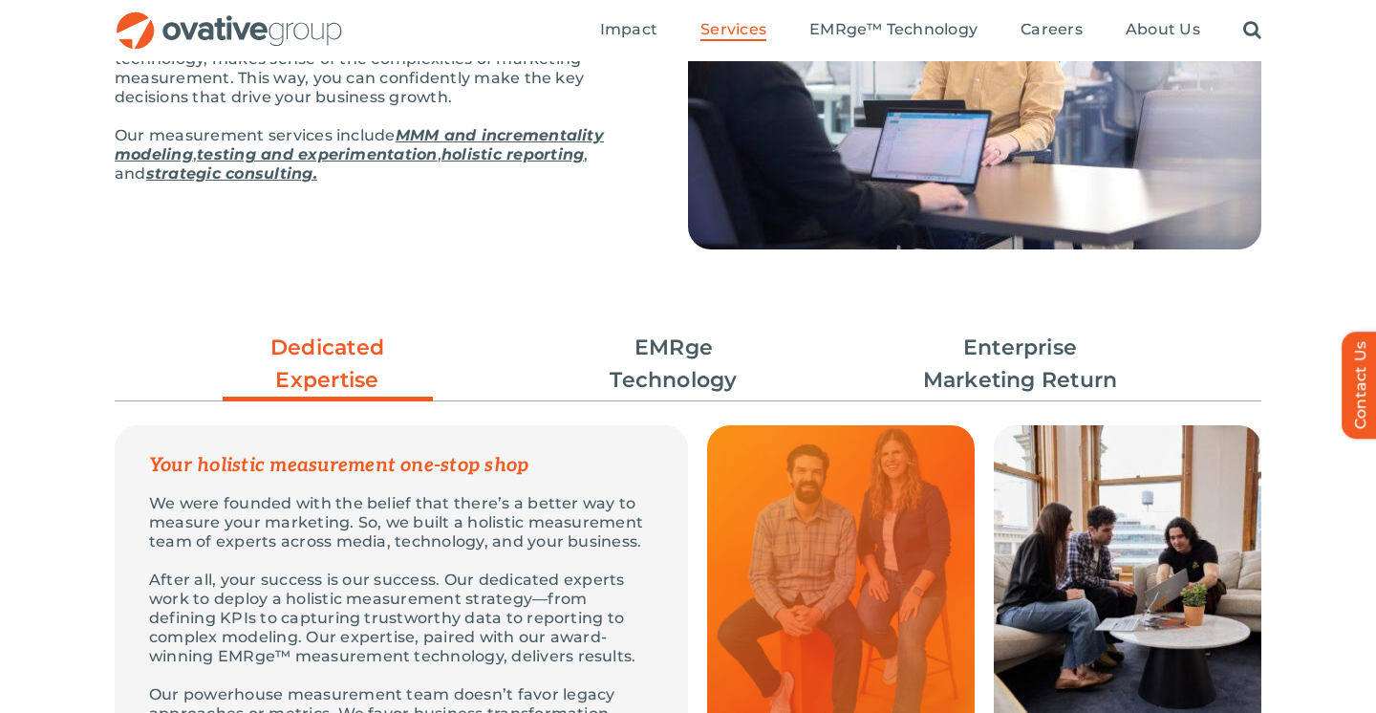
scroll to position [317, 0]
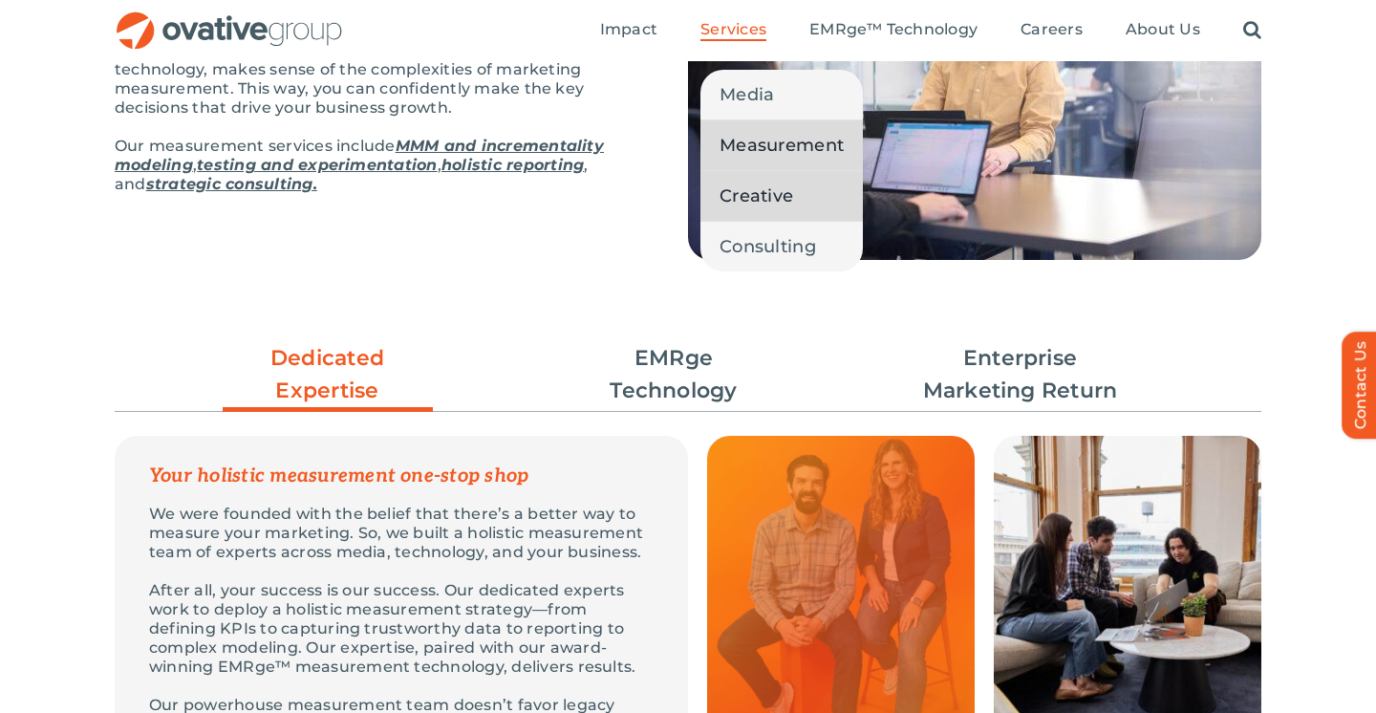
click at [752, 202] on span "Creative" at bounding box center [756, 195] width 74 height 27
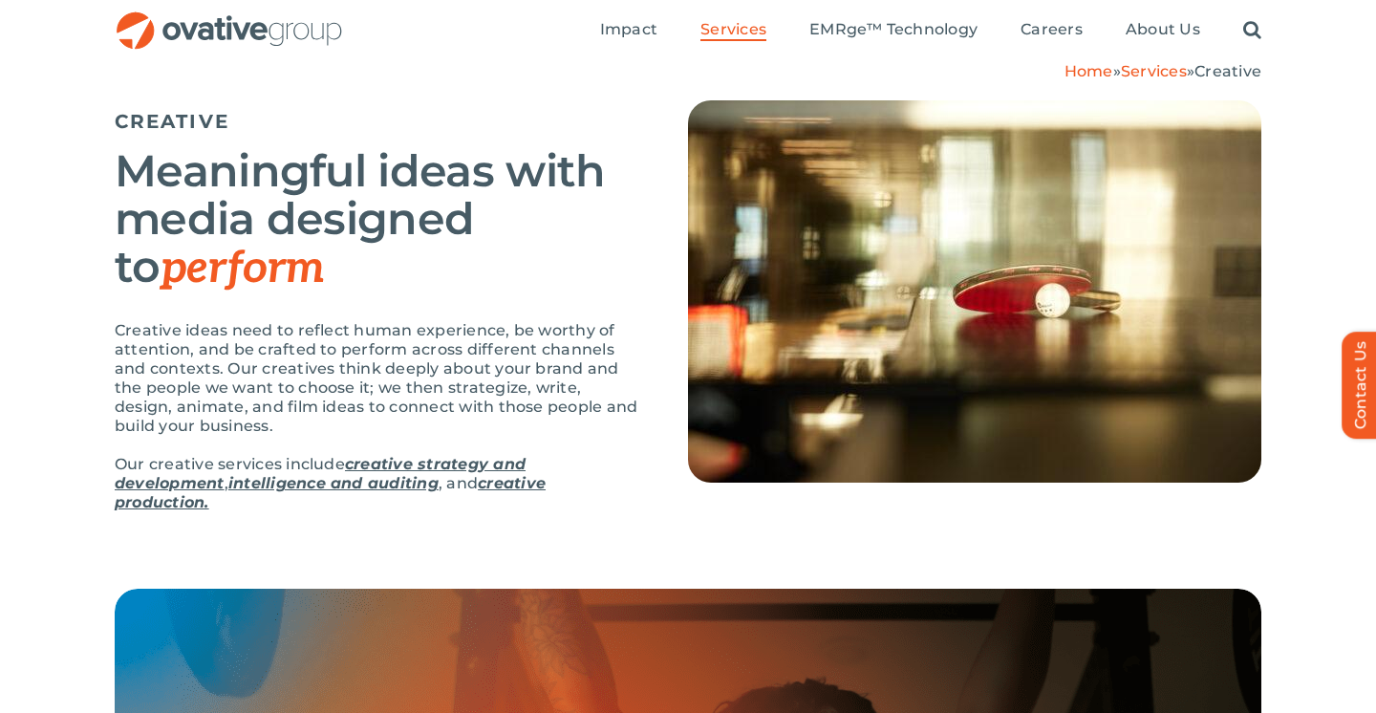
scroll to position [98, 0]
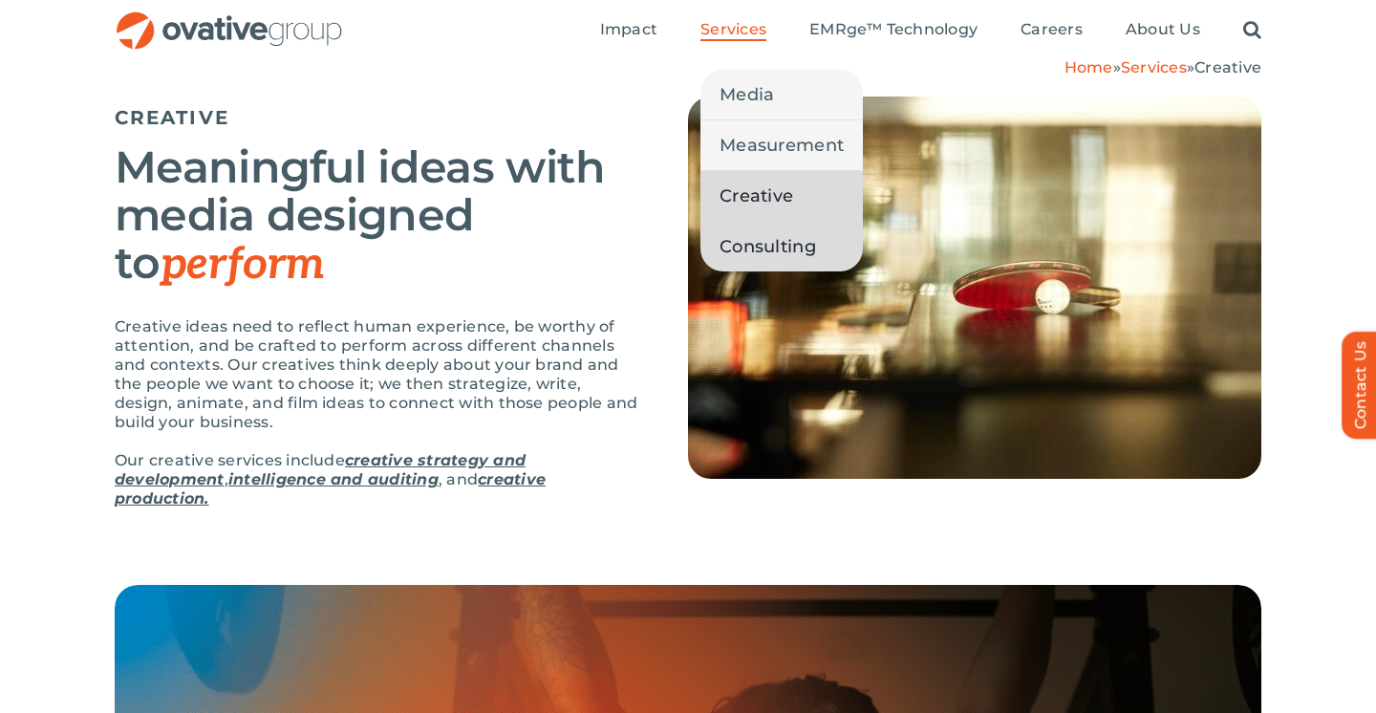
click at [764, 234] on span "Consulting" at bounding box center [767, 246] width 96 height 27
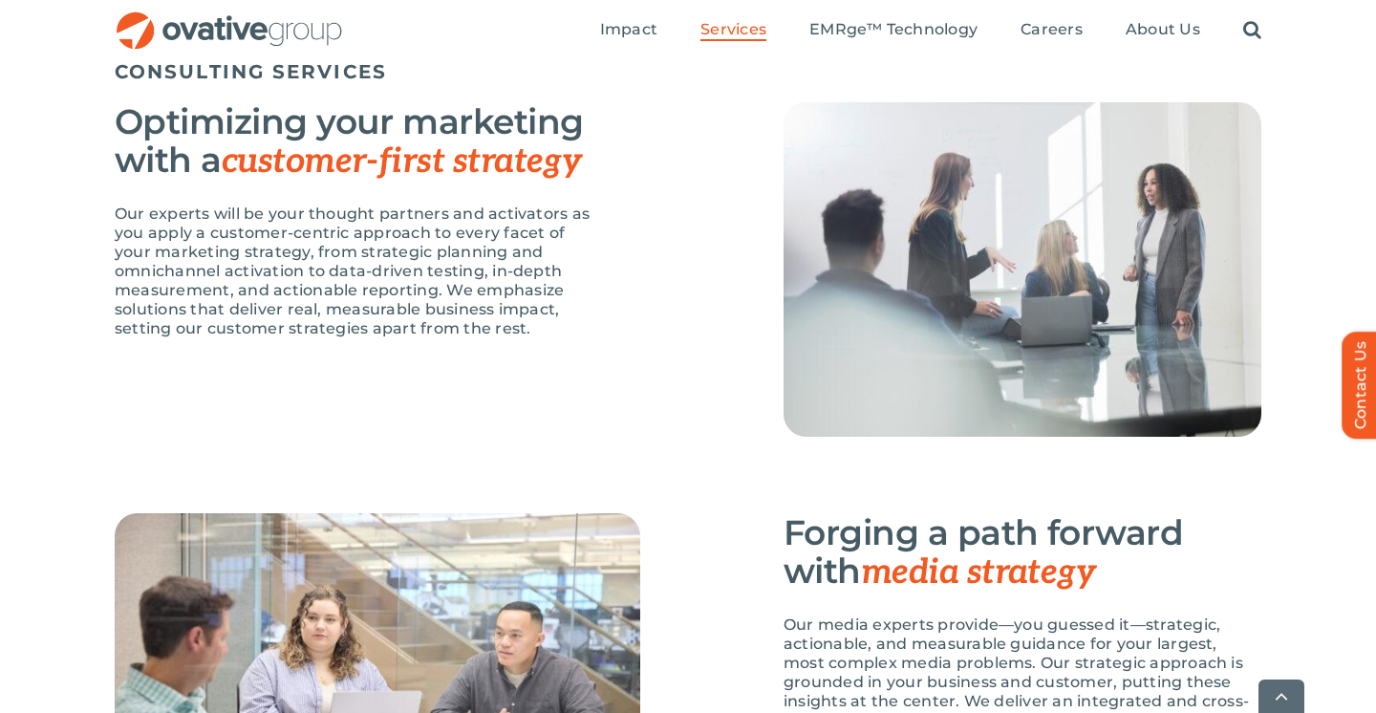
scroll to position [1495, 0]
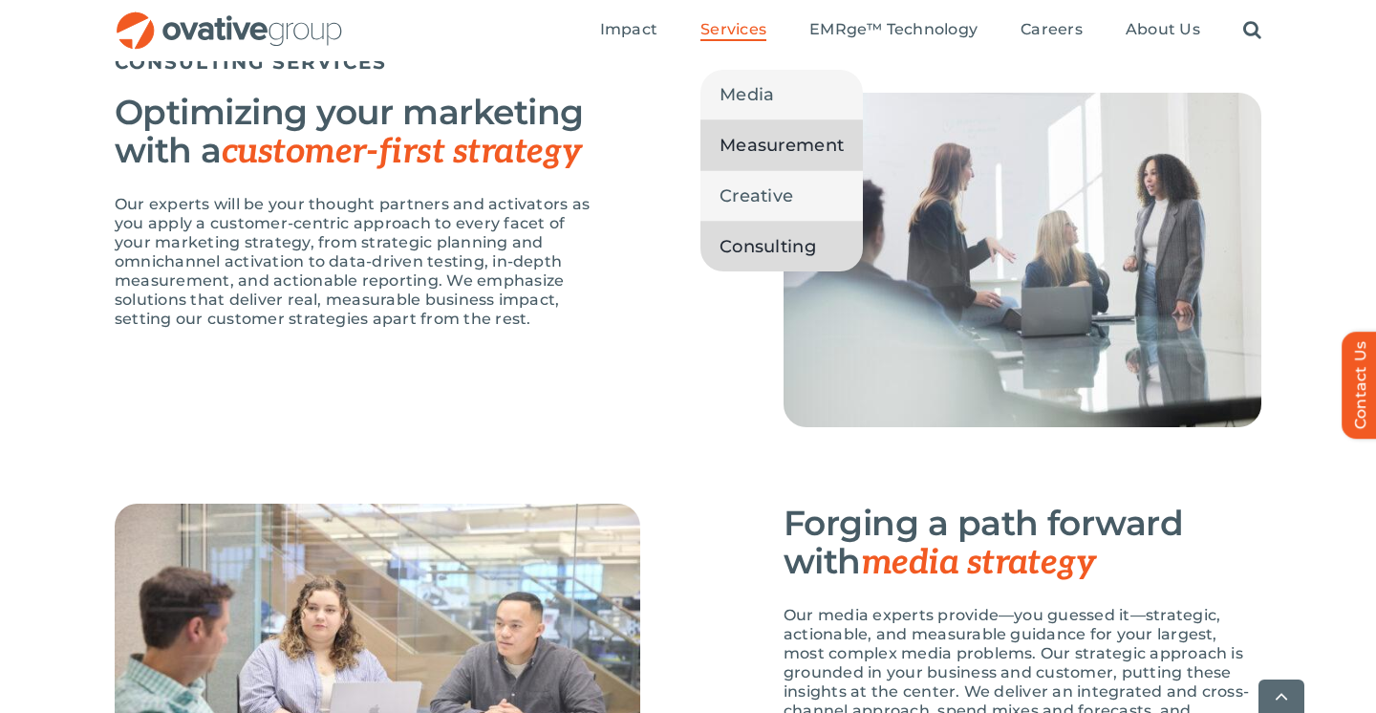
click at [758, 155] on span "Measurement" at bounding box center [781, 145] width 124 height 27
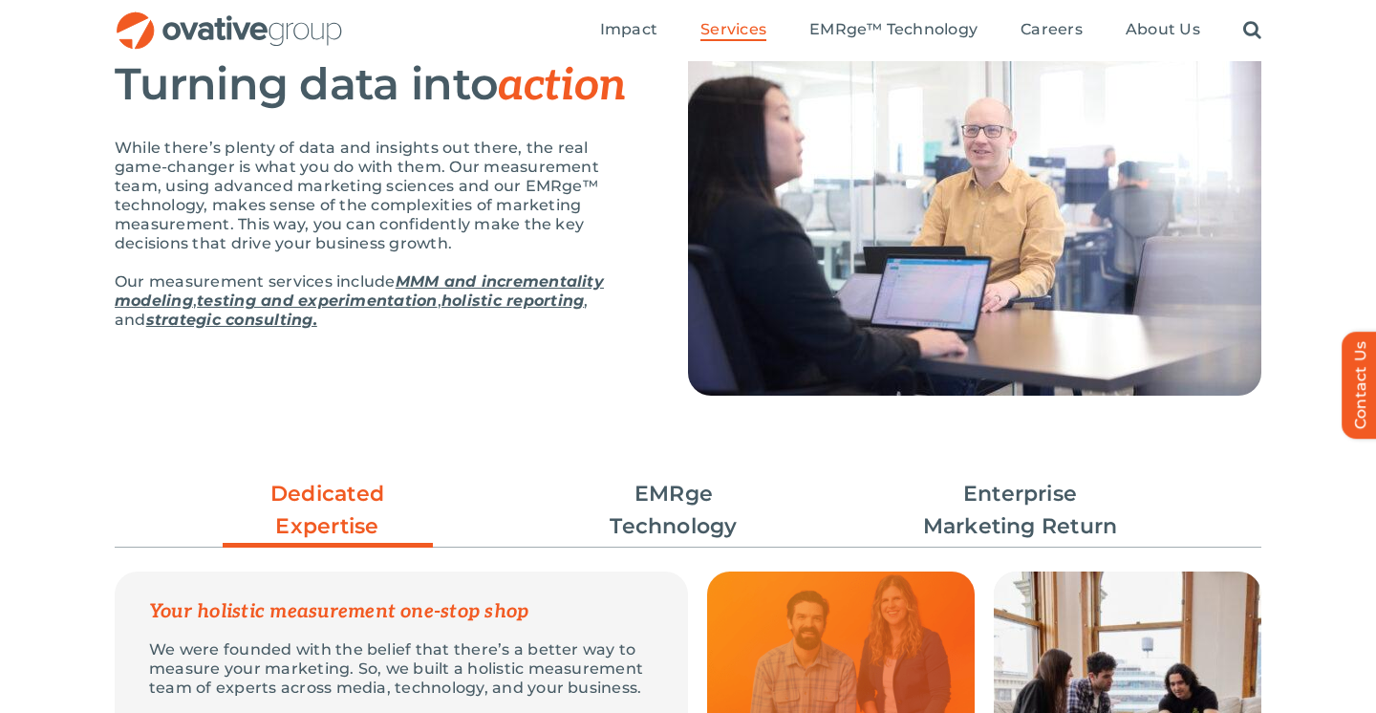
scroll to position [182, 0]
click at [374, 299] on link "testing and experimentation" at bounding box center [317, 299] width 240 height 18
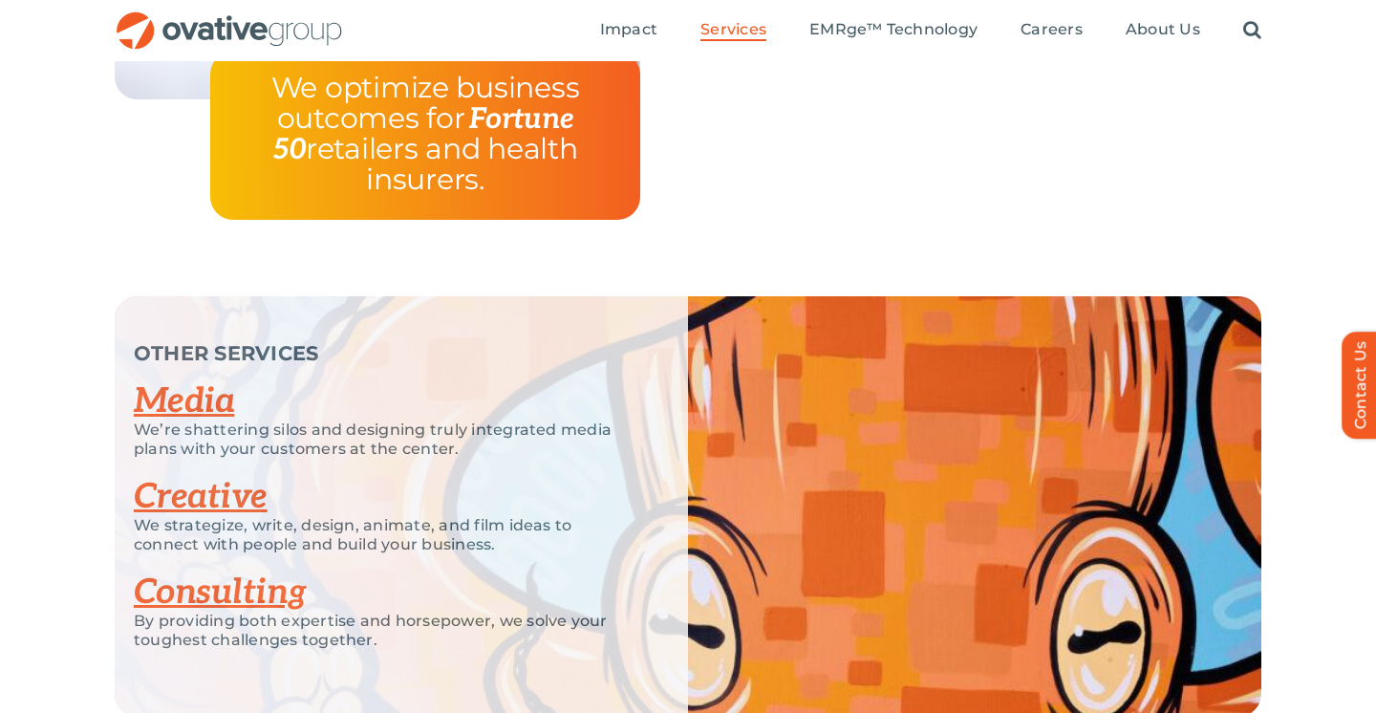
scroll to position [3430, 0]
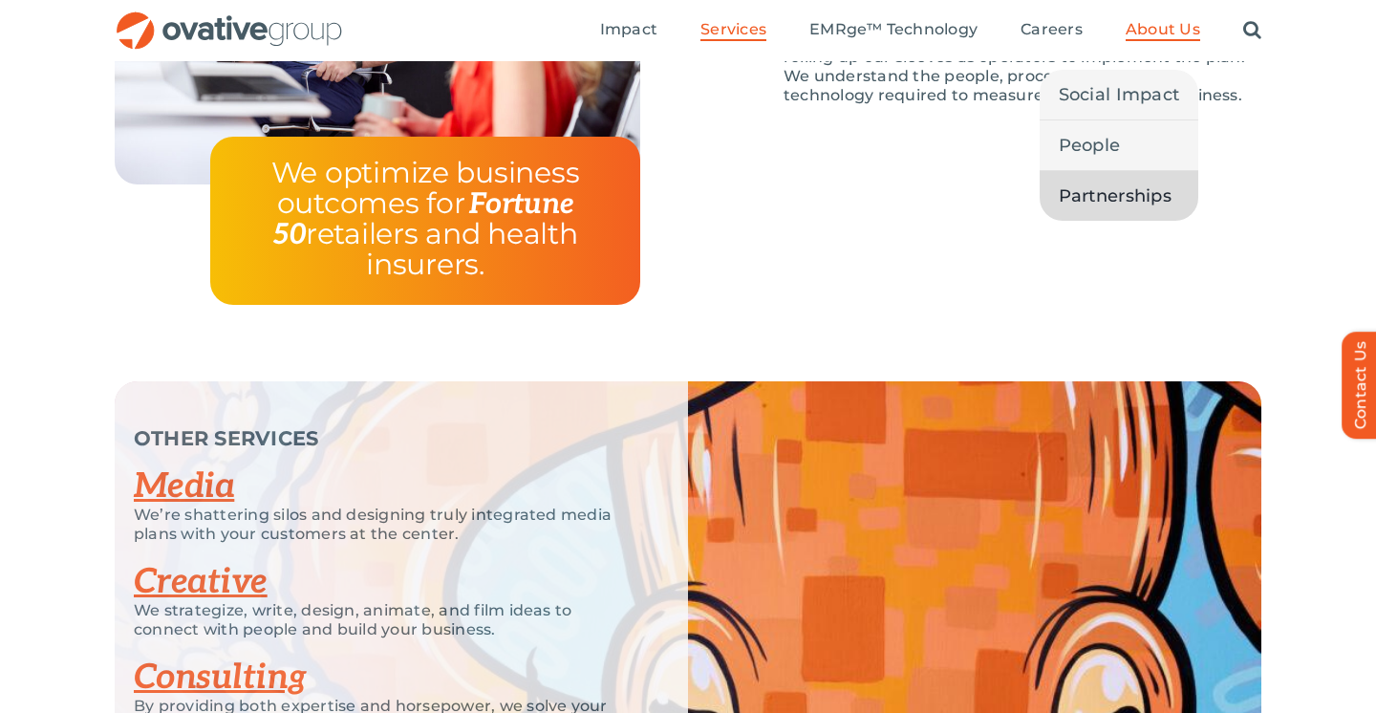
click at [1132, 202] on span "Partnerships" at bounding box center [1114, 195] width 113 height 27
